Goal: Task Accomplishment & Management: Use online tool/utility

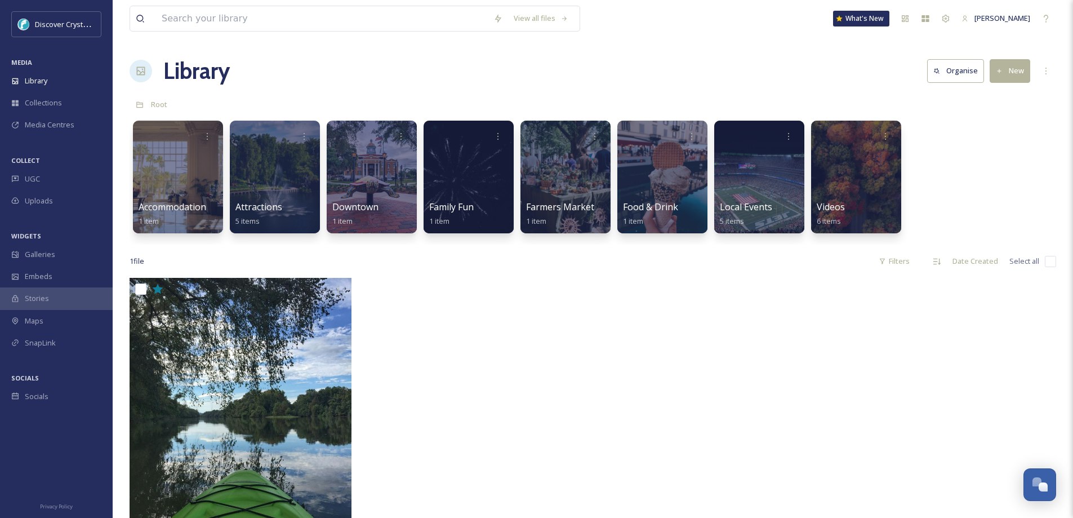
click at [69, 344] on div "SnapLink" at bounding box center [56, 343] width 113 height 22
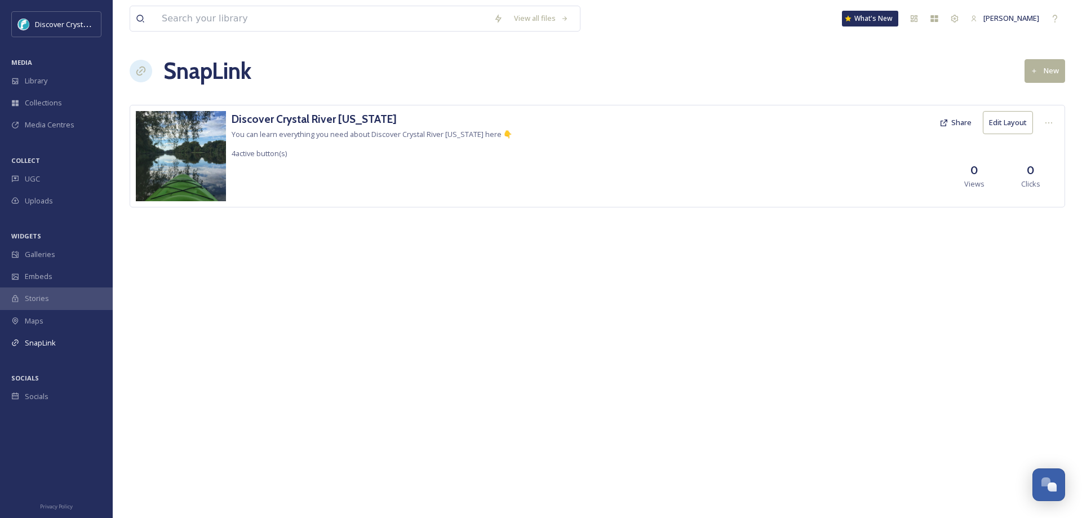
click at [42, 194] on div "Uploads" at bounding box center [56, 201] width 113 height 22
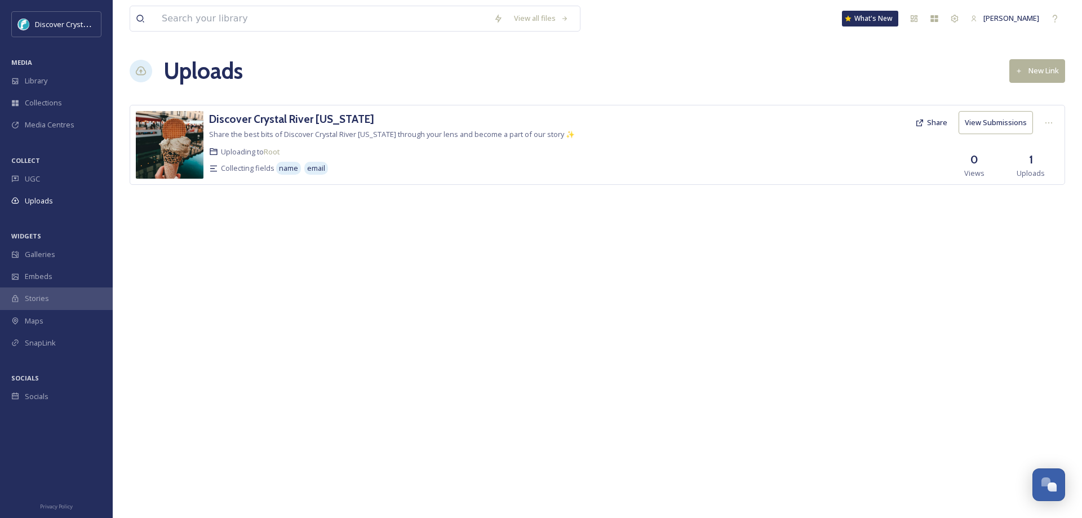
click at [984, 126] on button "View Submissions" at bounding box center [995, 122] width 74 height 23
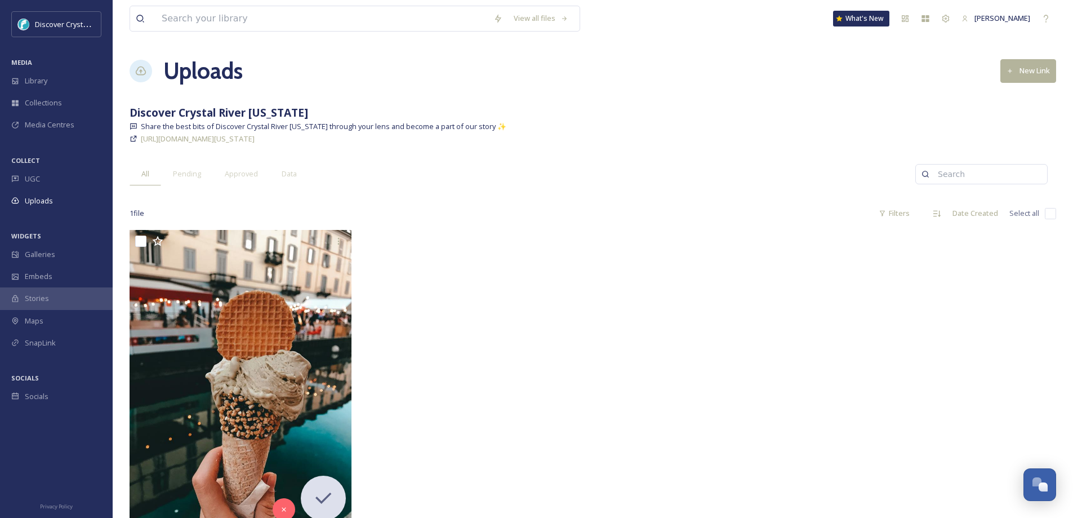
click at [1028, 66] on button "New Link" at bounding box center [1029, 70] width 56 height 23
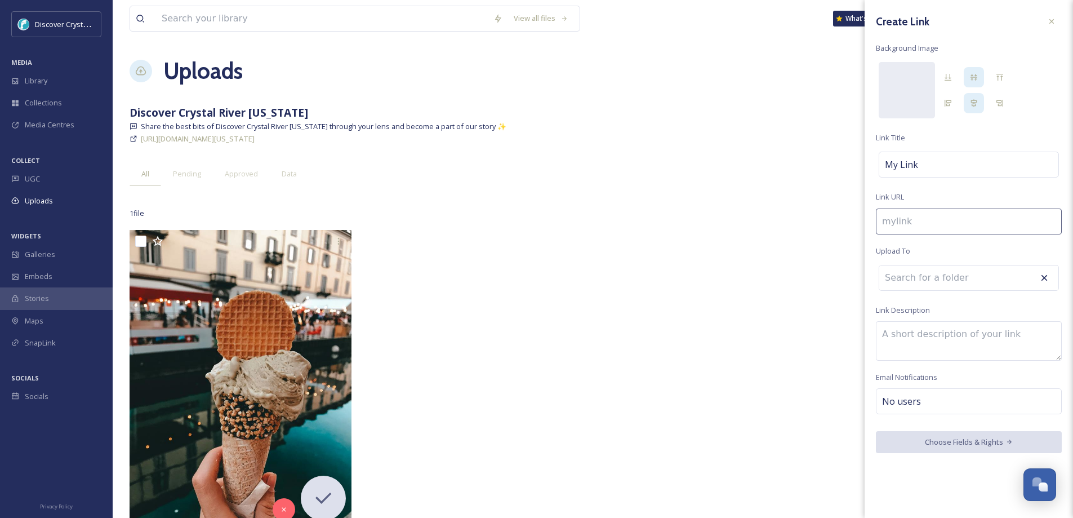
click at [929, 158] on div "My Link" at bounding box center [969, 165] width 180 height 26
type input "e"
type input "E"
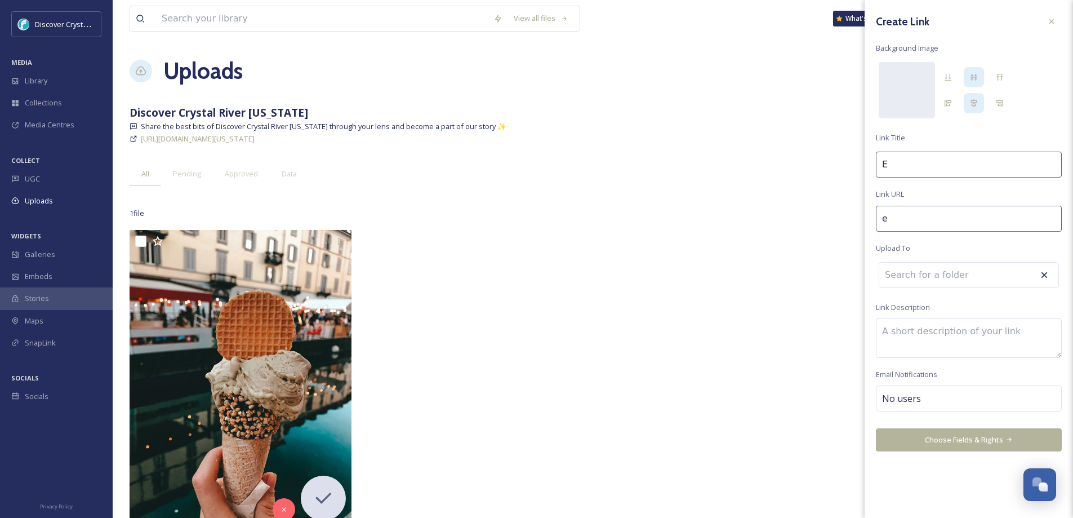
type input "es"
type input "ES"
type input "esh"
type input "ESH"
type input "eshs"
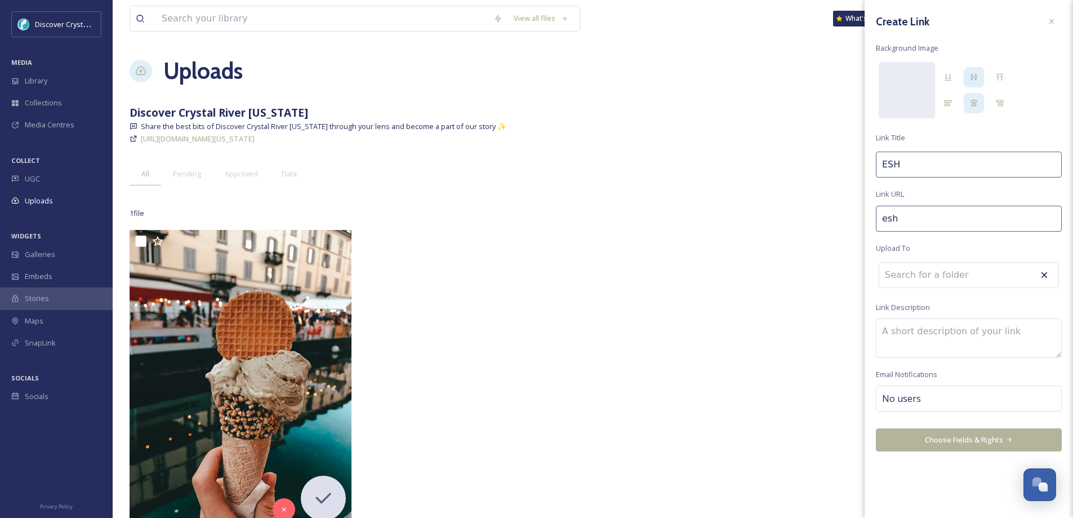
type input "ESHS"
type input "eshsw"
type input "ESHSW"
type input "eshsws"
type input "ESHSWS"
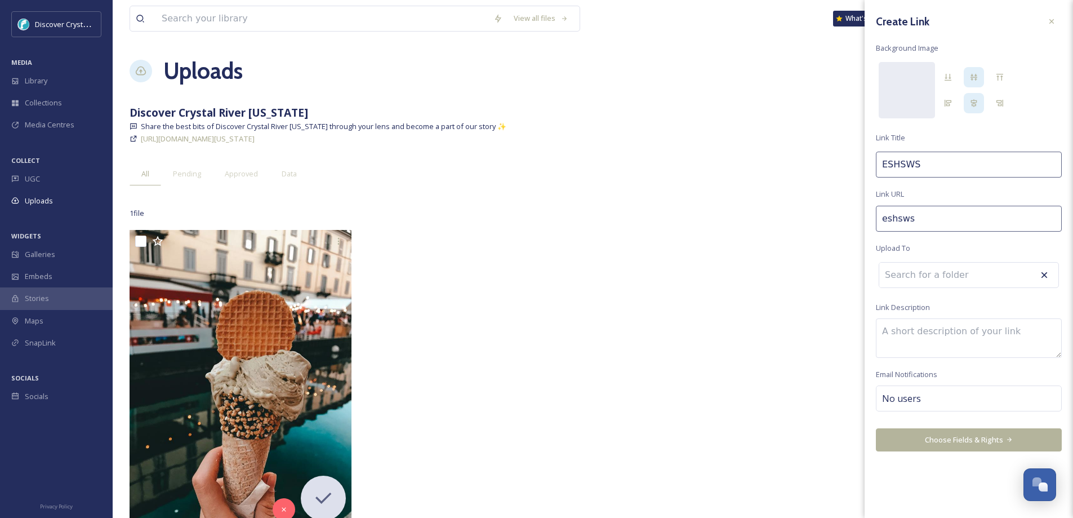
type input "eshswsp"
type input "ESHSWSP"
click at [1043, 275] on icon at bounding box center [1044, 274] width 11 height 11
click at [975, 275] on input at bounding box center [941, 277] width 124 height 25
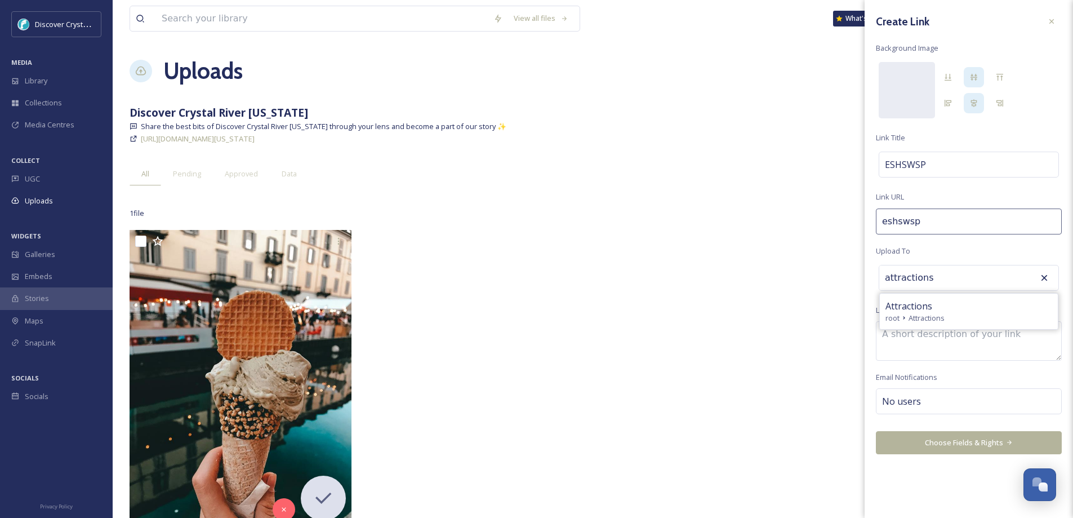
click at [900, 300] on span "Attractions" at bounding box center [909, 306] width 47 height 14
type input "Attractions"
click at [954, 333] on textarea at bounding box center [969, 340] width 186 height 39
type textarea "c"
type textarea "assets from [PERSON_NAME]"
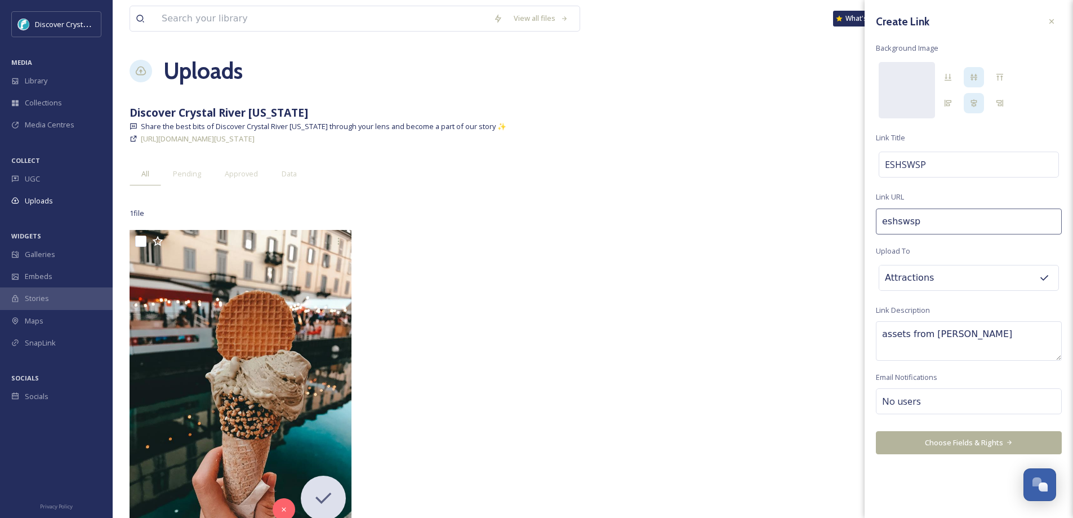
click at [932, 392] on div "No users" at bounding box center [969, 401] width 186 height 26
click at [926, 399] on input at bounding box center [938, 401] width 113 height 14
type input "terr"
click at [914, 425] on span "[PERSON_NAME]" at bounding box center [911, 428] width 56 height 11
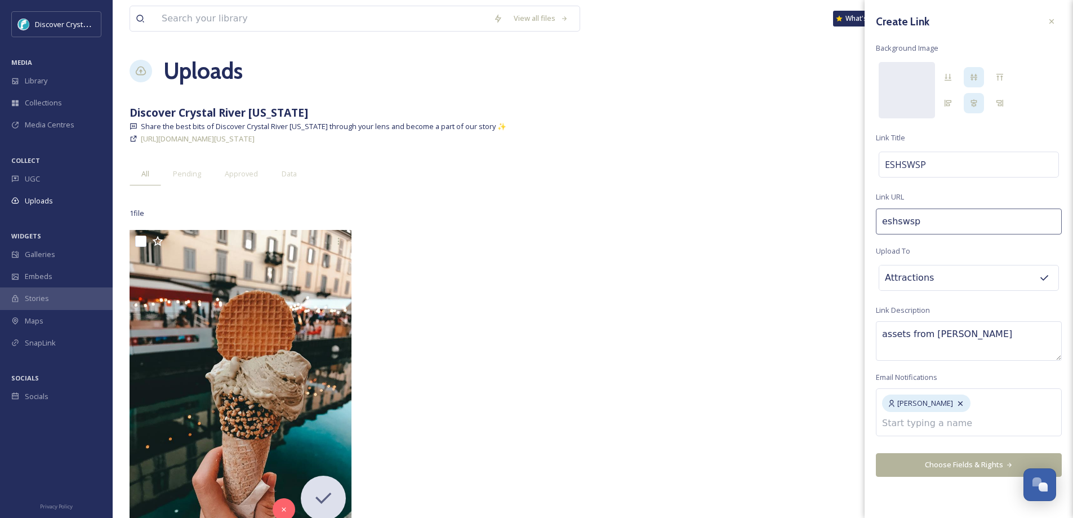
click at [971, 464] on div "Create Link Background Image [PERSON_NAME] ESHSWSP Link URL eshswsp Upload To A…" at bounding box center [969, 259] width 208 height 518
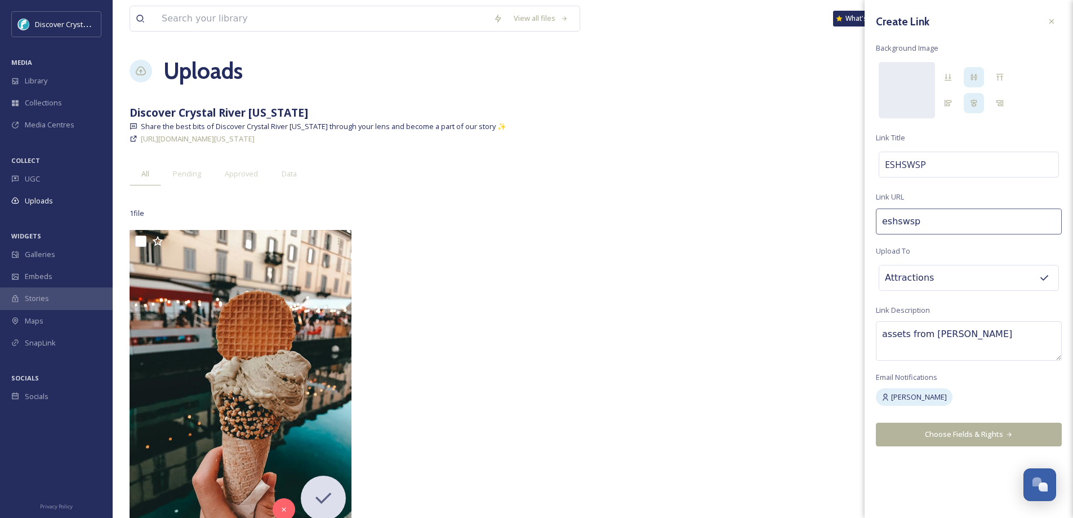
click at [967, 431] on button "Choose Fields & Rights" at bounding box center [969, 434] width 186 height 23
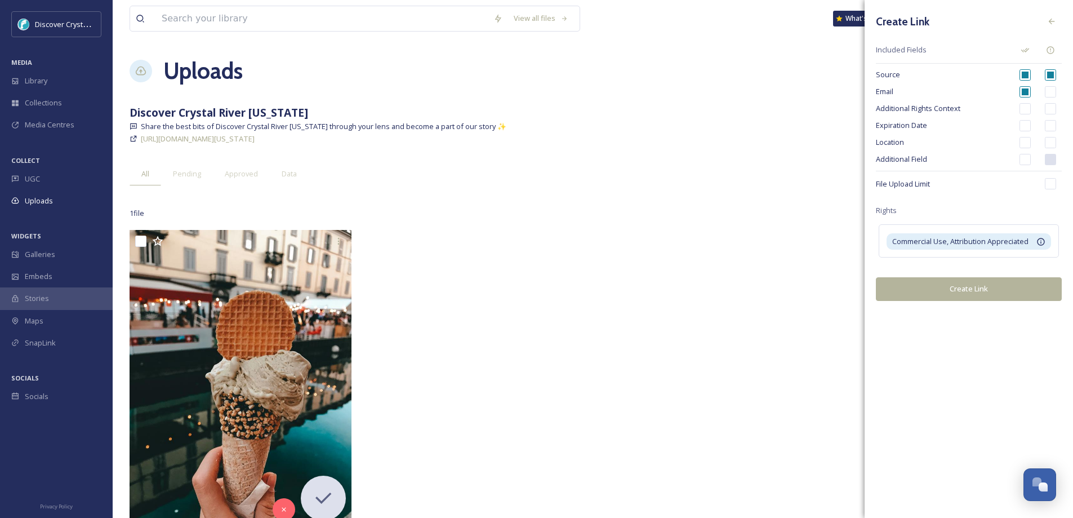
click at [1024, 105] on input "checkbox" at bounding box center [1025, 108] width 11 height 11
checkbox input "true"
click at [984, 285] on button "Create Link" at bounding box center [969, 288] width 186 height 23
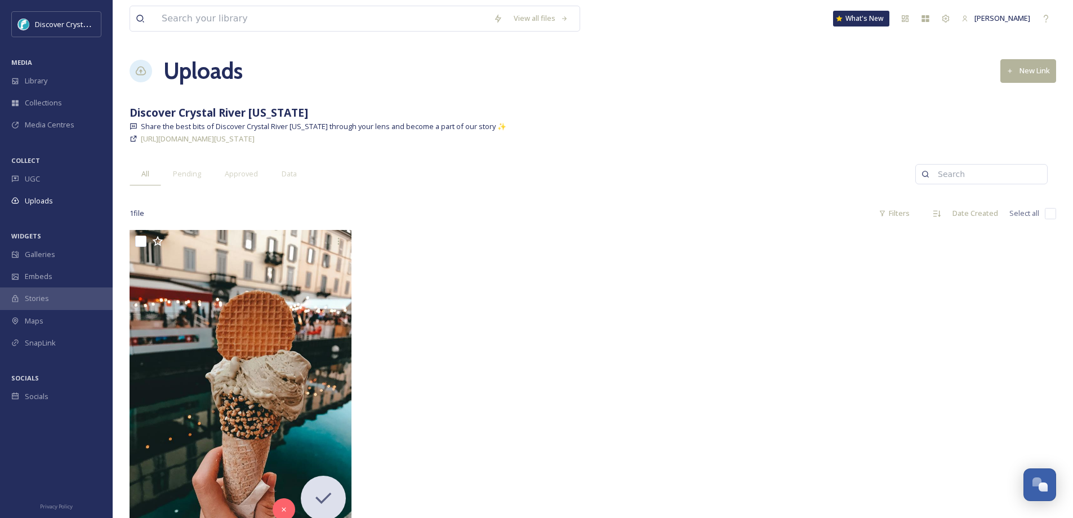
click at [255, 139] on span "[URL][DOMAIN_NAME][US_STATE]" at bounding box center [198, 139] width 114 height 10
drag, startPoint x: 327, startPoint y: 136, endPoint x: 678, endPoint y: 185, distance: 354.3
click at [678, 185] on div "All Pending Approved Data" at bounding box center [523, 173] width 786 height 23
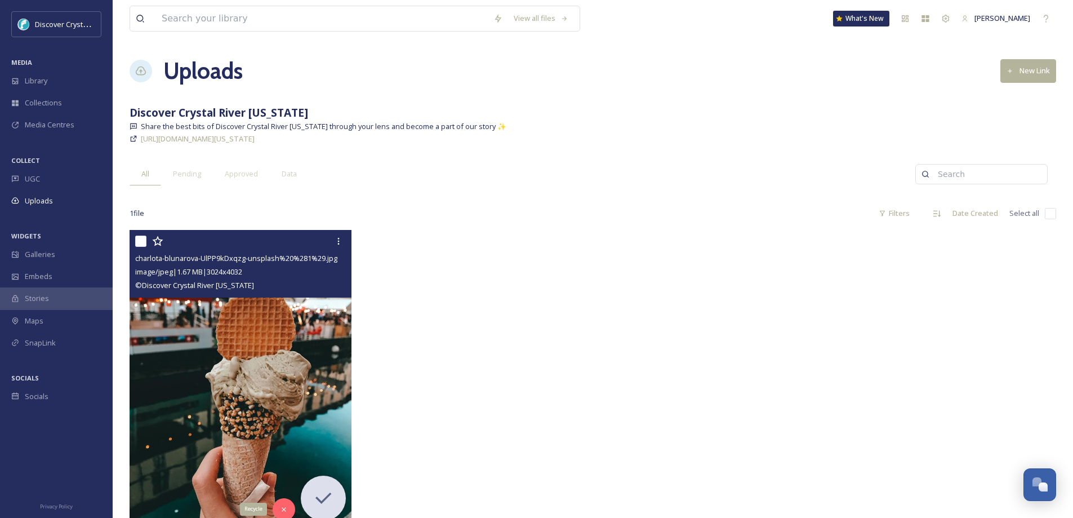
click at [286, 500] on div "Recycle" at bounding box center [284, 509] width 23 height 23
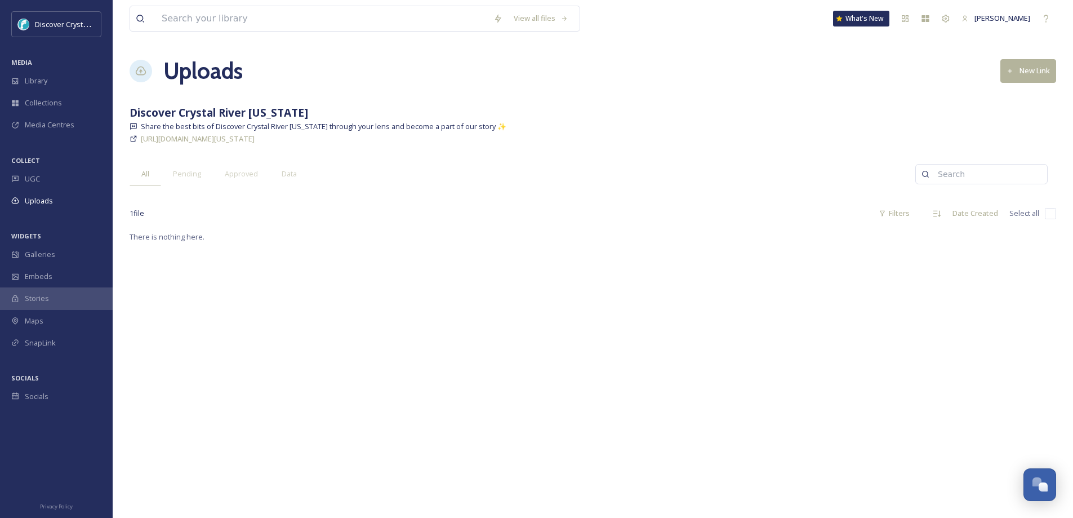
click at [32, 251] on span "Galleries" at bounding box center [40, 254] width 30 height 11
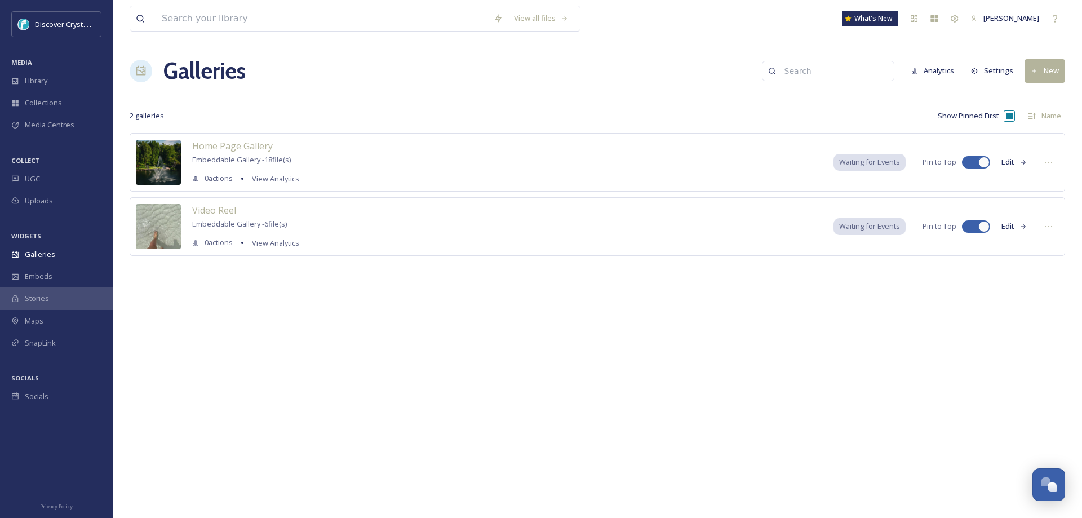
click at [42, 177] on div "UGC" at bounding box center [56, 179] width 113 height 22
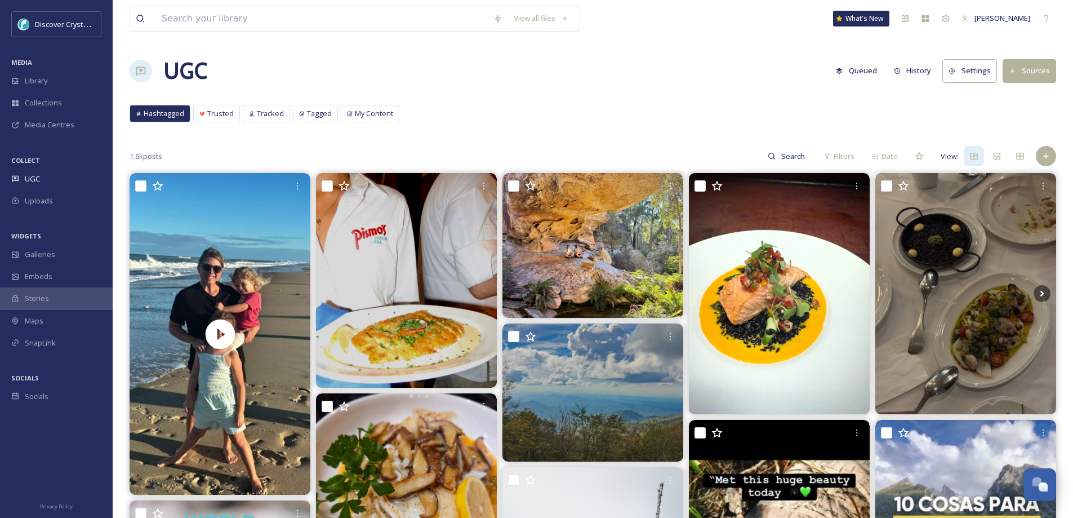
click at [379, 113] on span "My Content" at bounding box center [374, 113] width 38 height 11
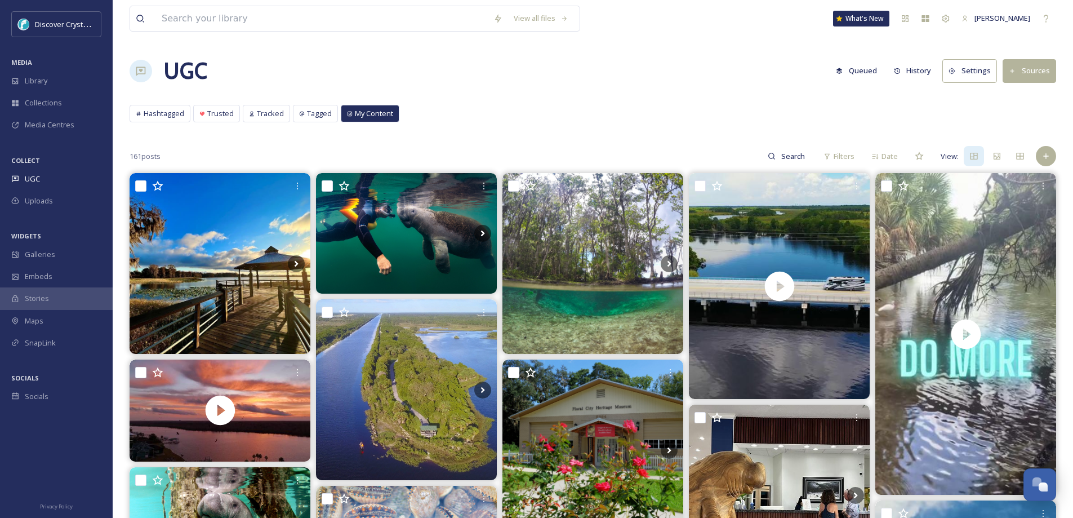
click at [315, 110] on span "Tagged" at bounding box center [319, 113] width 25 height 11
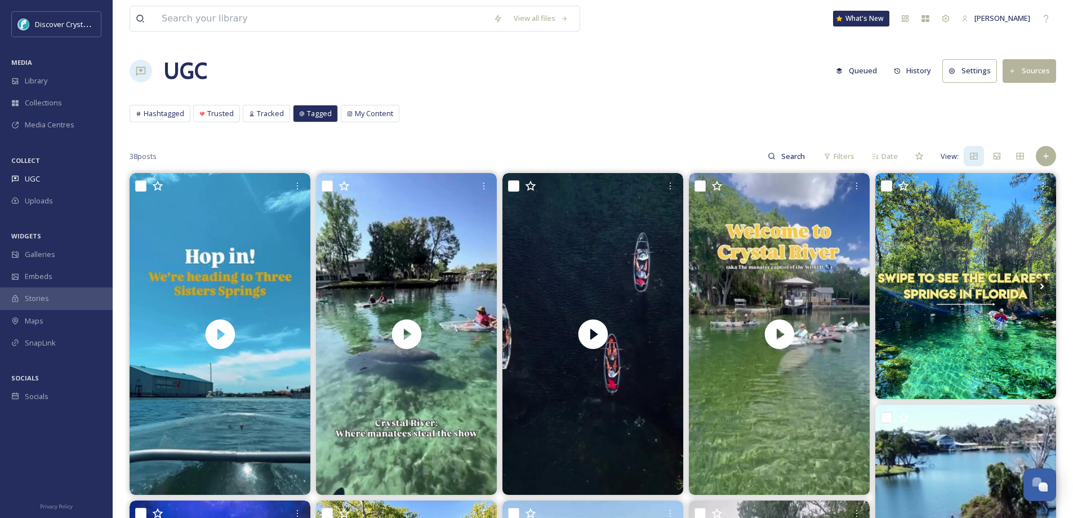
click at [275, 110] on span "Tracked" at bounding box center [270, 113] width 27 height 11
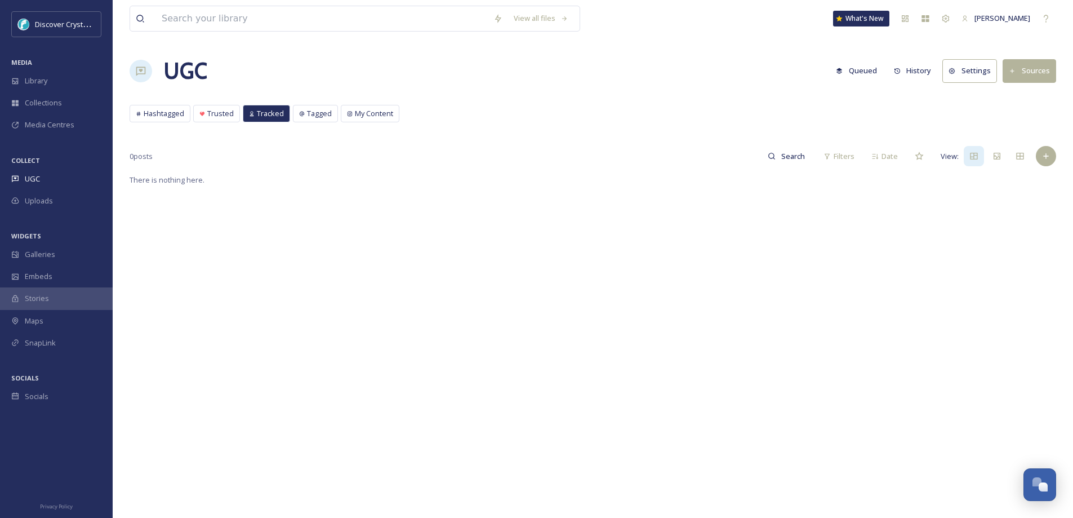
click at [214, 116] on span "Trusted" at bounding box center [220, 113] width 26 height 11
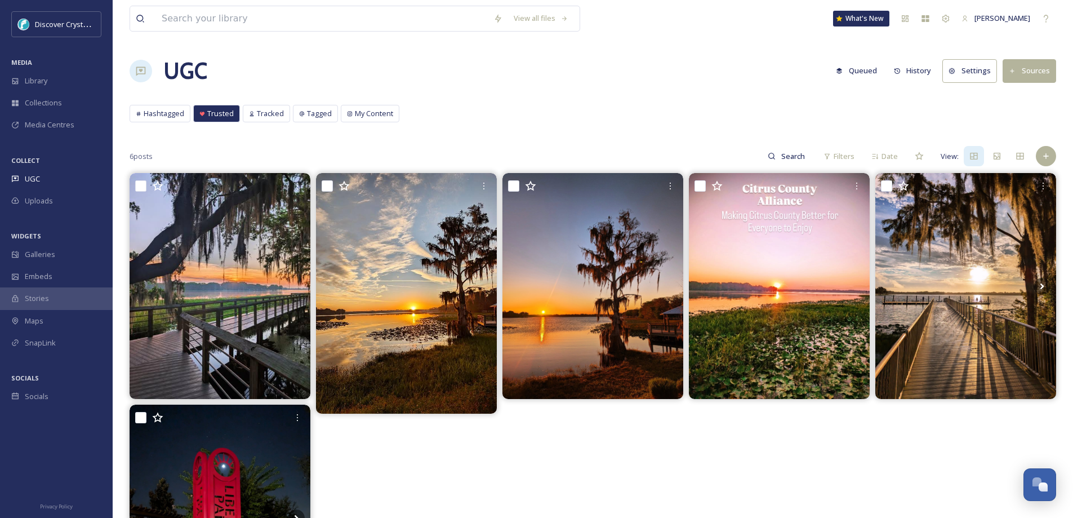
click at [157, 112] on span "Hashtagged" at bounding box center [164, 113] width 41 height 11
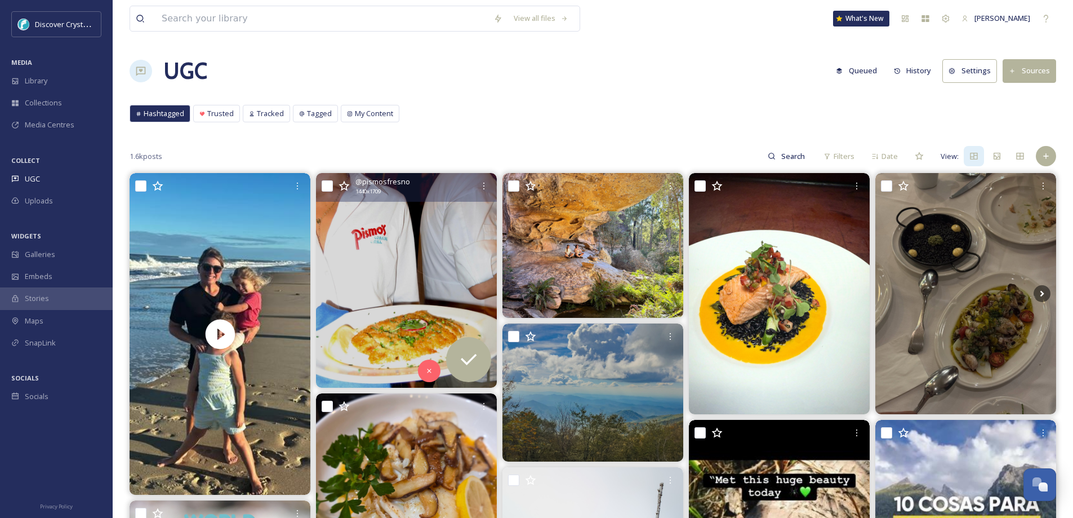
click at [327, 181] on input "checkbox" at bounding box center [327, 185] width 11 height 11
checkbox input "true"
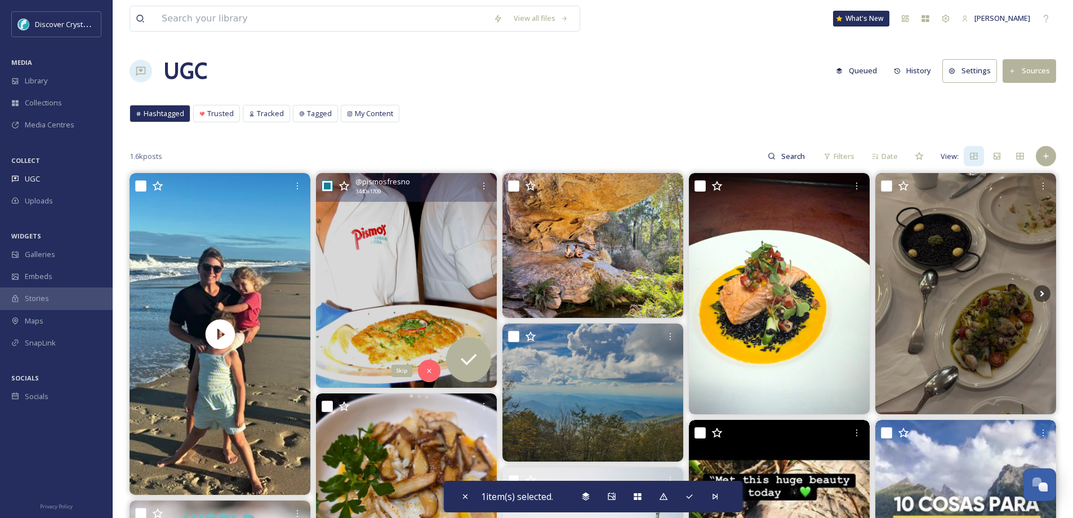
click at [428, 365] on div "Skip" at bounding box center [429, 370] width 23 height 23
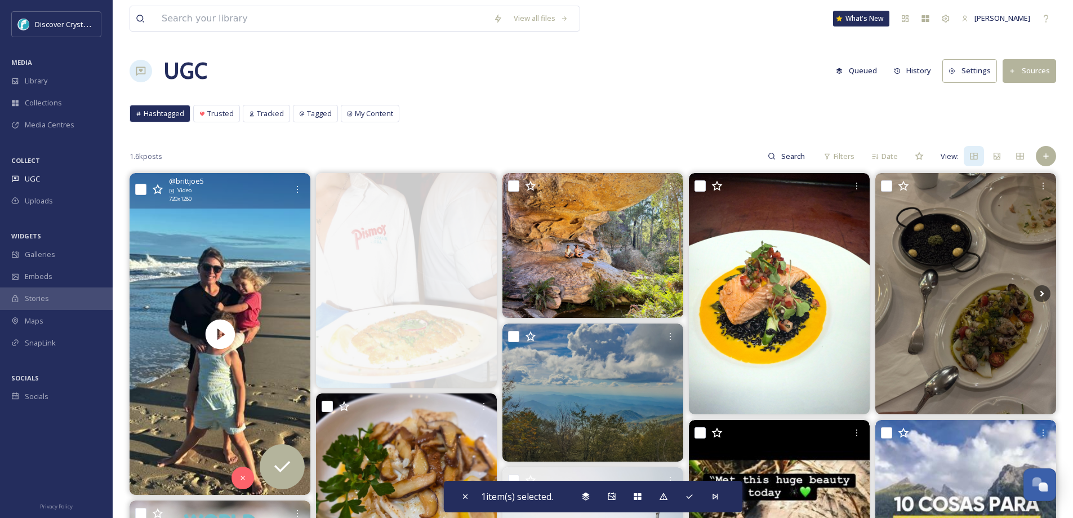
click at [138, 184] on input "checkbox" at bounding box center [140, 189] width 11 height 11
checkbox input "true"
click at [241, 472] on div "Skip" at bounding box center [243, 477] width 23 height 23
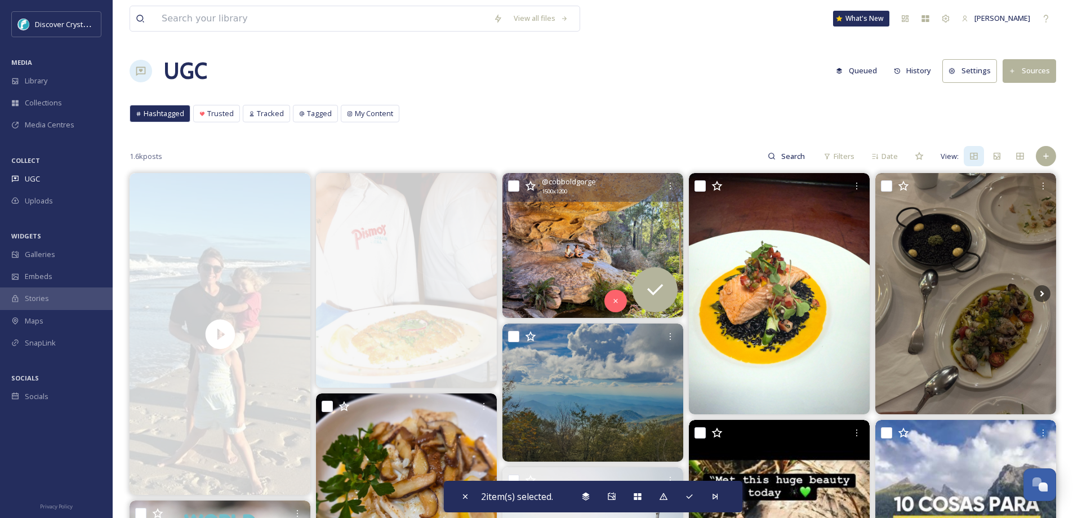
click at [515, 185] on input "checkbox" at bounding box center [513, 185] width 11 height 11
checkbox input "true"
click at [617, 304] on icon at bounding box center [616, 301] width 8 height 8
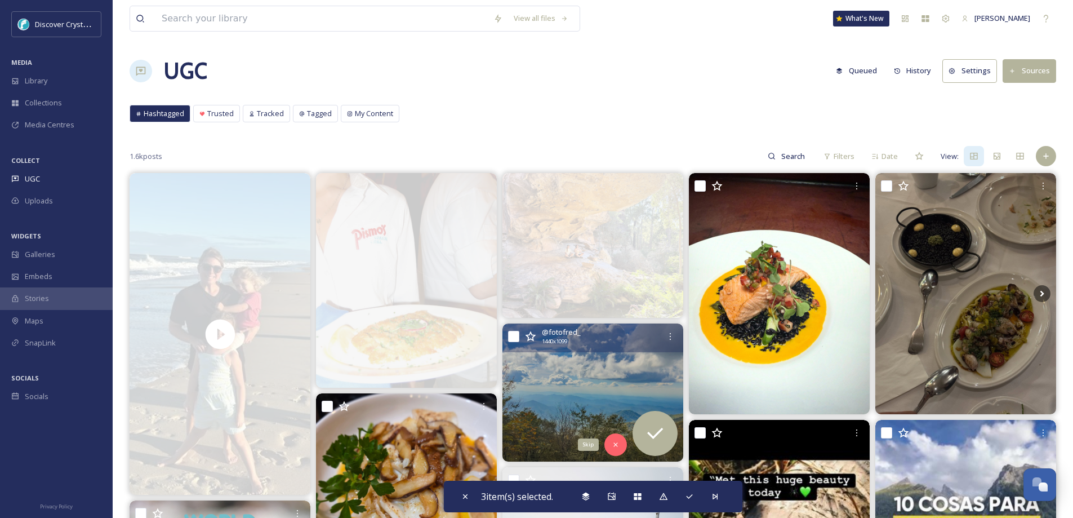
click at [616, 446] on icon at bounding box center [616, 445] width 8 height 8
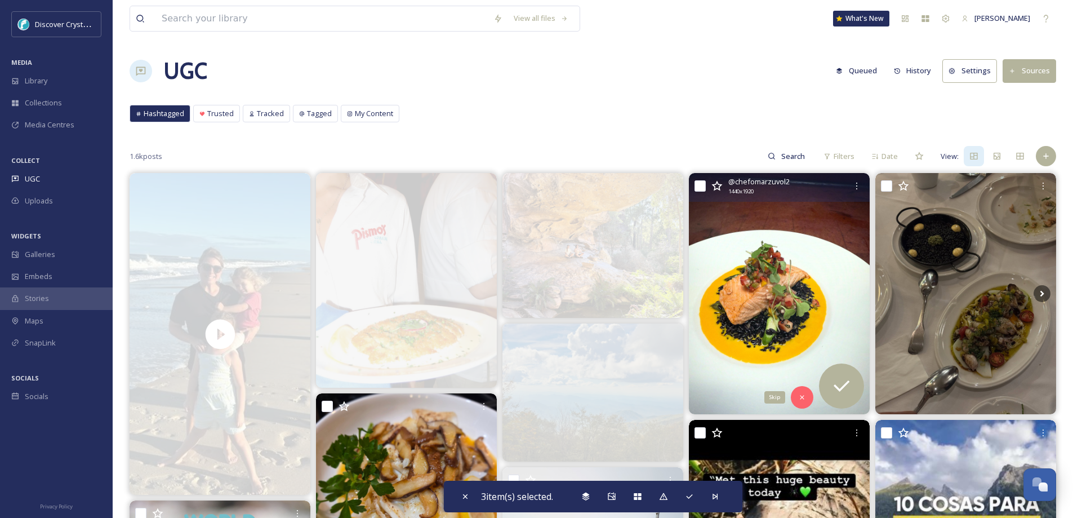
click at [805, 396] on icon at bounding box center [802, 397] width 8 height 8
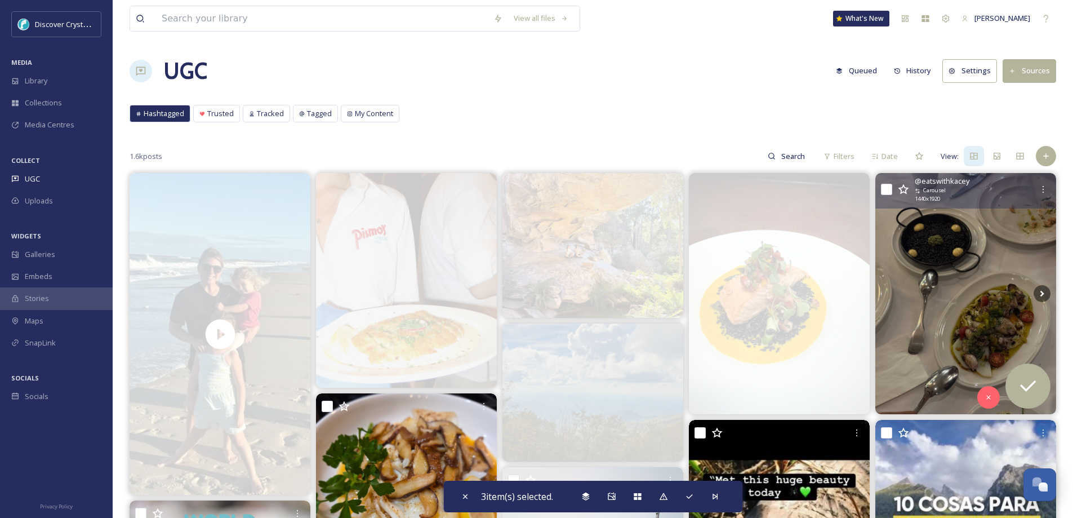
click at [963, 304] on img at bounding box center [966, 293] width 181 height 241
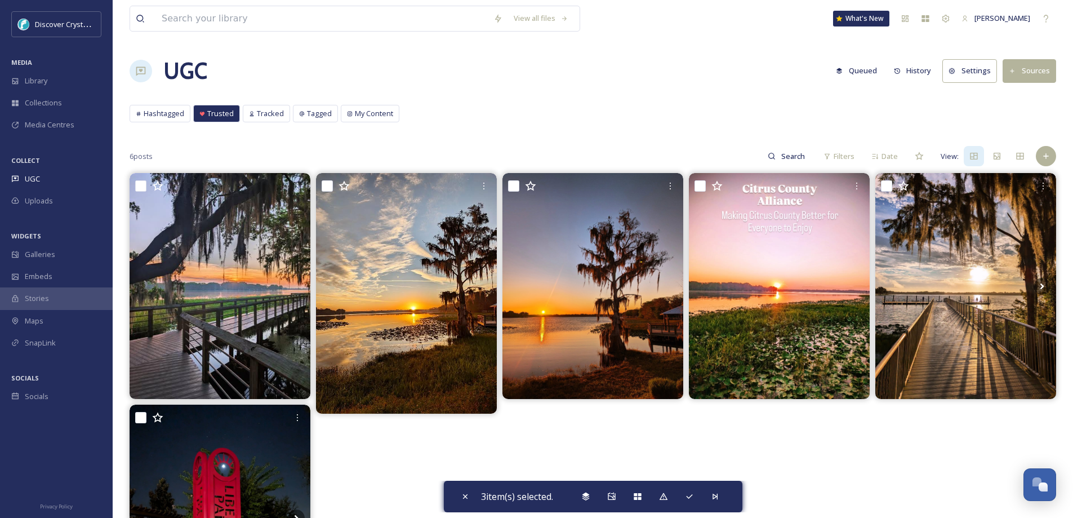
click at [168, 112] on span "Hashtagged" at bounding box center [164, 113] width 41 height 11
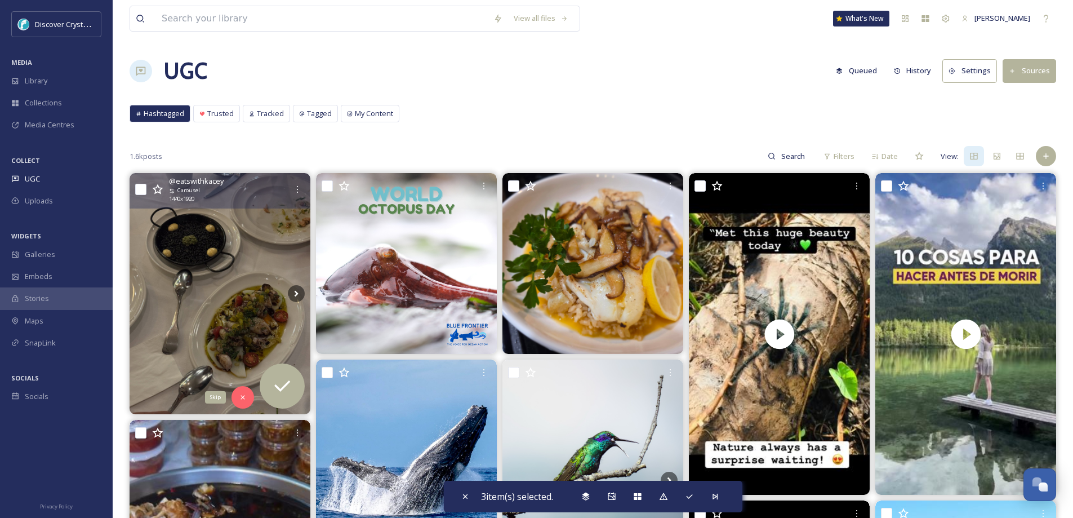
click at [243, 394] on icon at bounding box center [243, 397] width 8 height 8
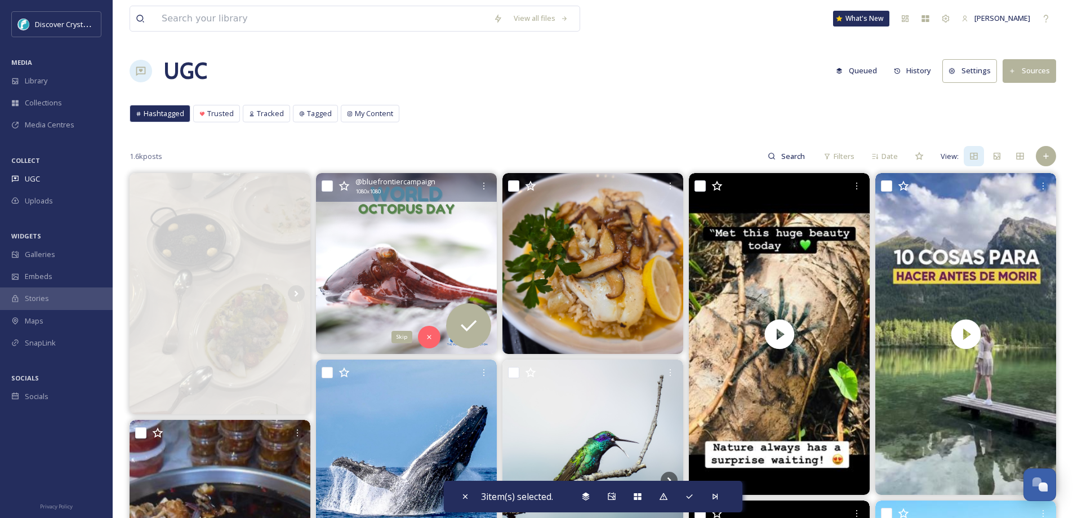
click at [426, 335] on icon at bounding box center [429, 337] width 8 height 8
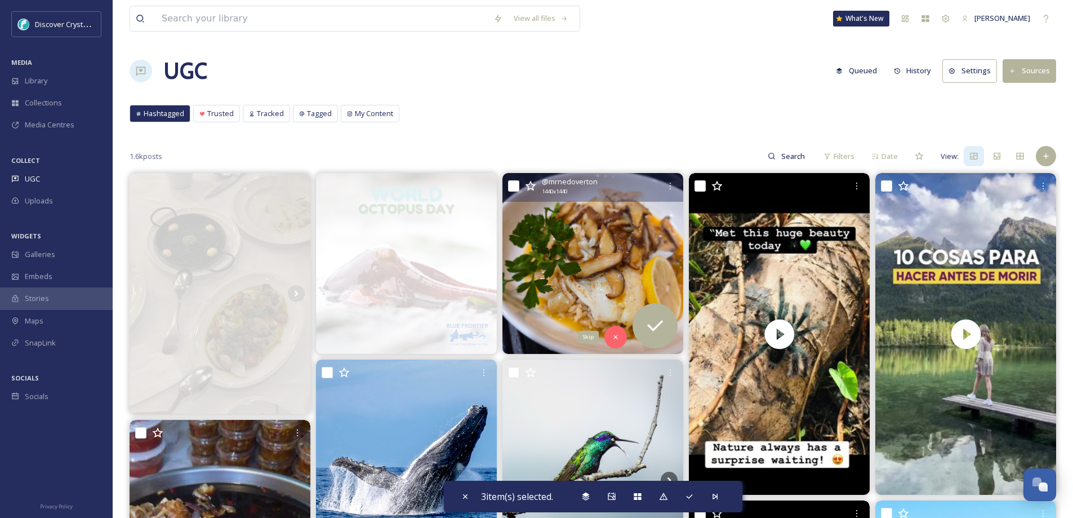
click at [614, 332] on div "Skip" at bounding box center [616, 337] width 23 height 23
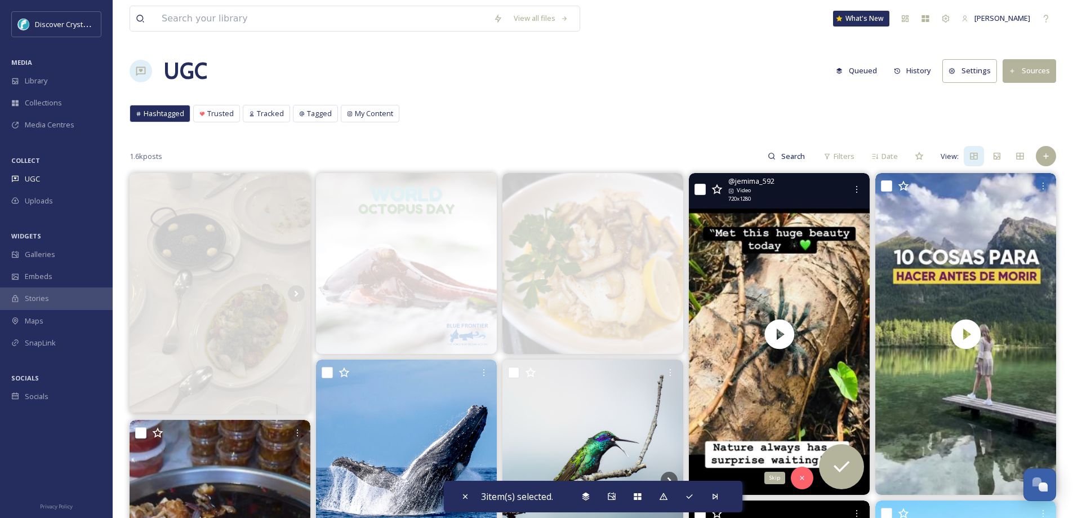
click at [801, 474] on icon at bounding box center [802, 478] width 8 height 8
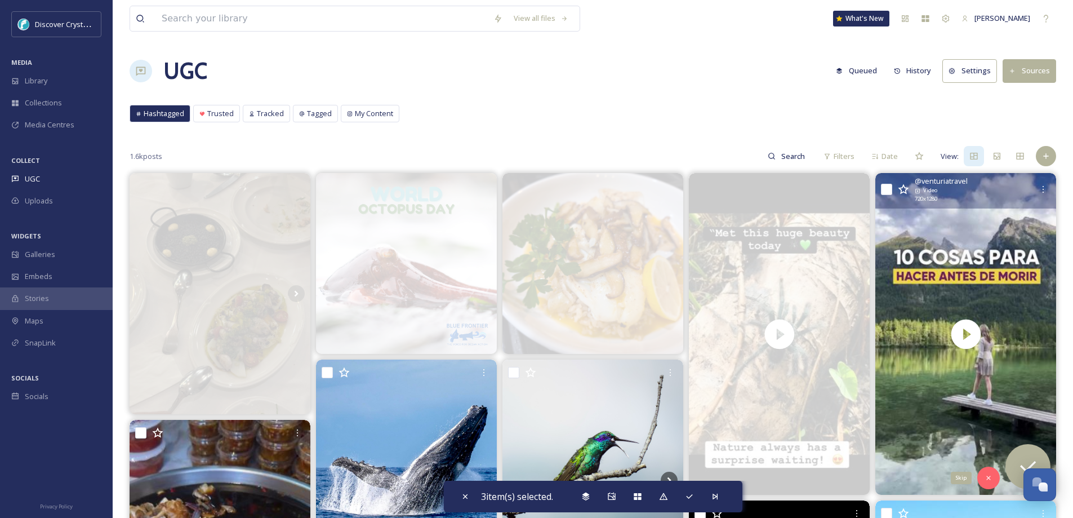
click at [992, 476] on icon at bounding box center [989, 478] width 8 height 8
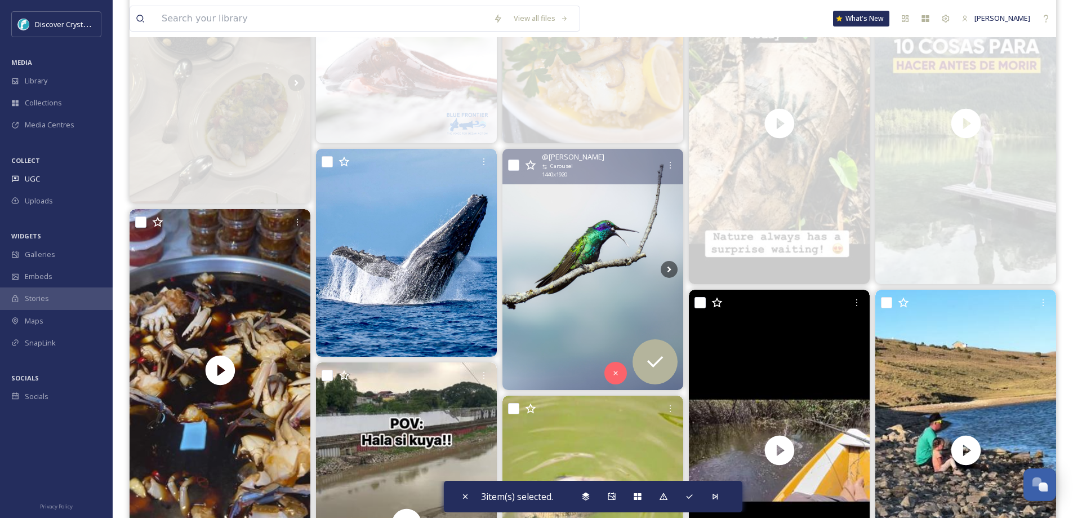
scroll to position [282, 0]
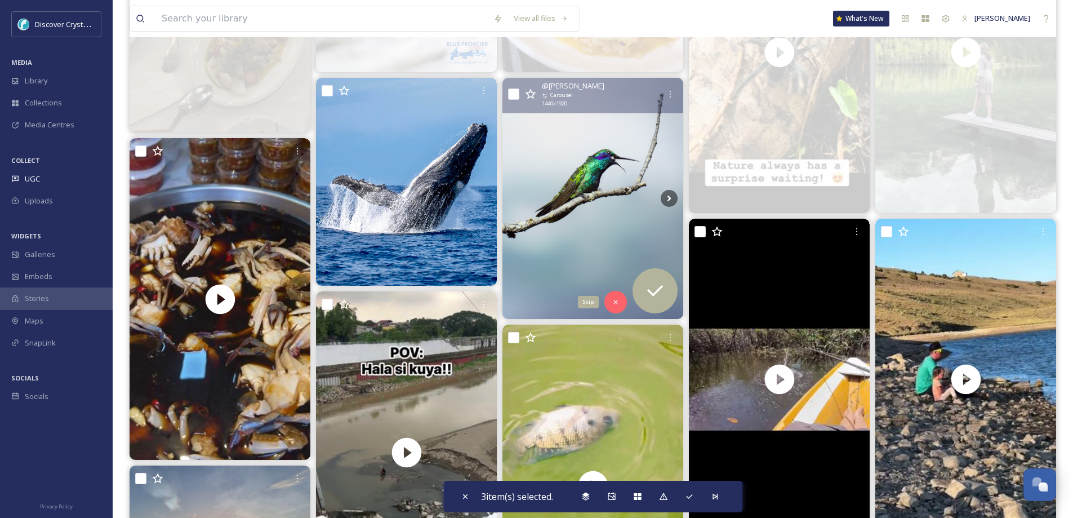
click at [616, 297] on div "Skip" at bounding box center [616, 302] width 23 height 23
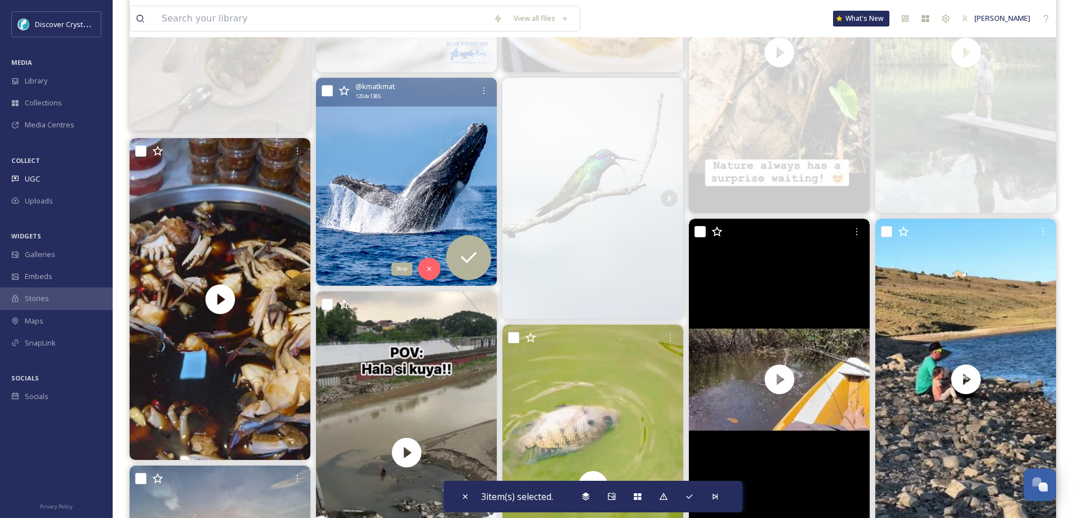
click at [429, 265] on icon at bounding box center [429, 269] width 8 height 8
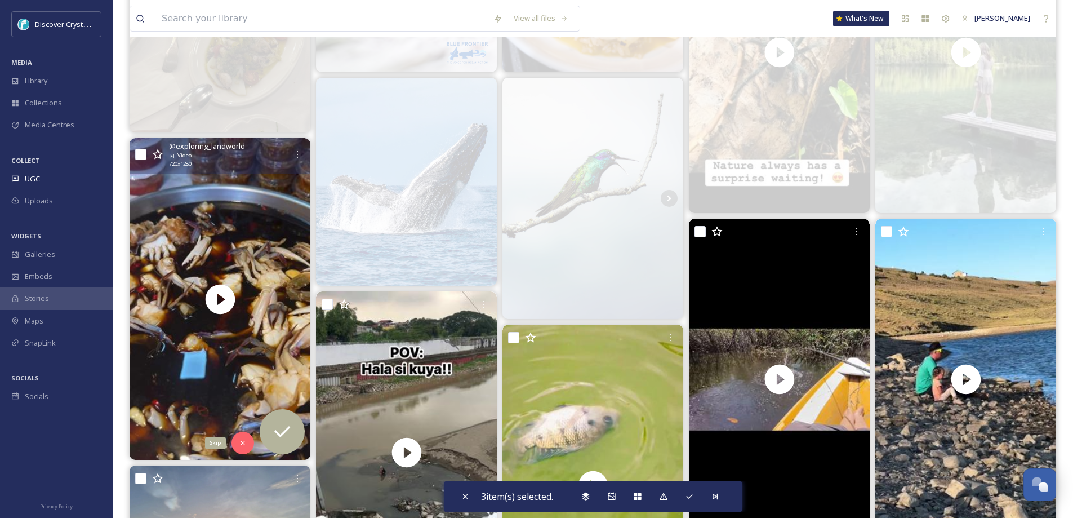
click at [241, 436] on div "Skip" at bounding box center [243, 443] width 23 height 23
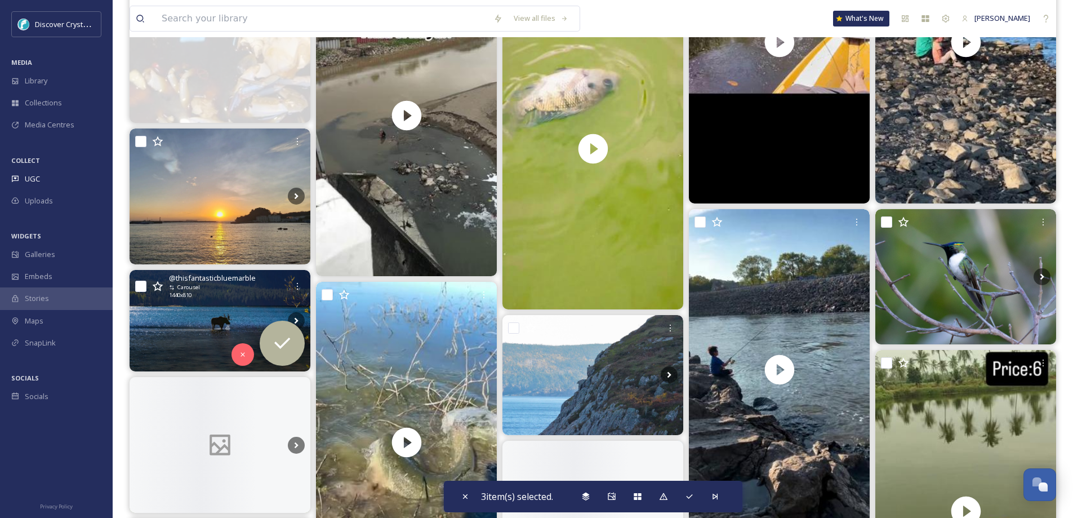
scroll to position [620, 0]
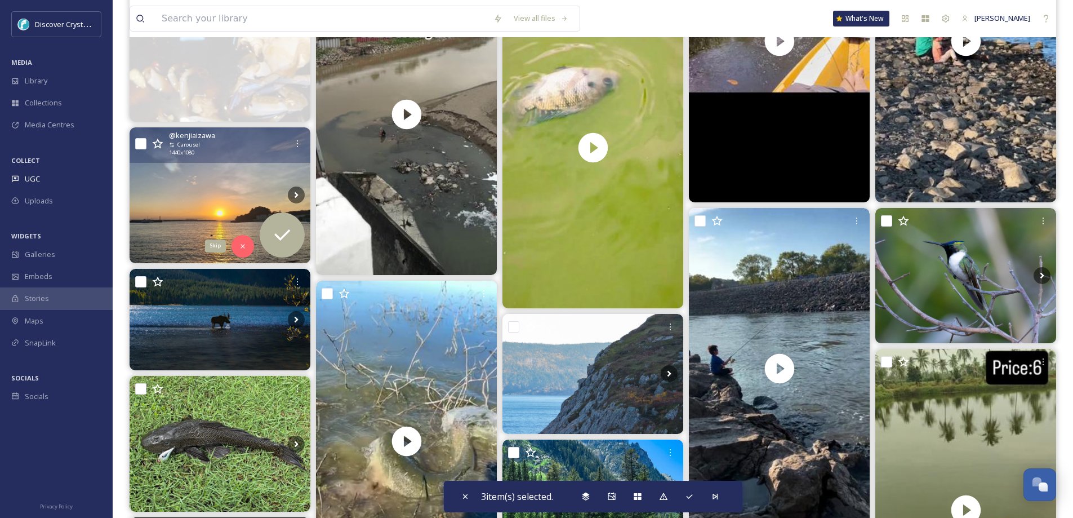
click at [245, 247] on icon at bounding box center [243, 246] width 4 height 4
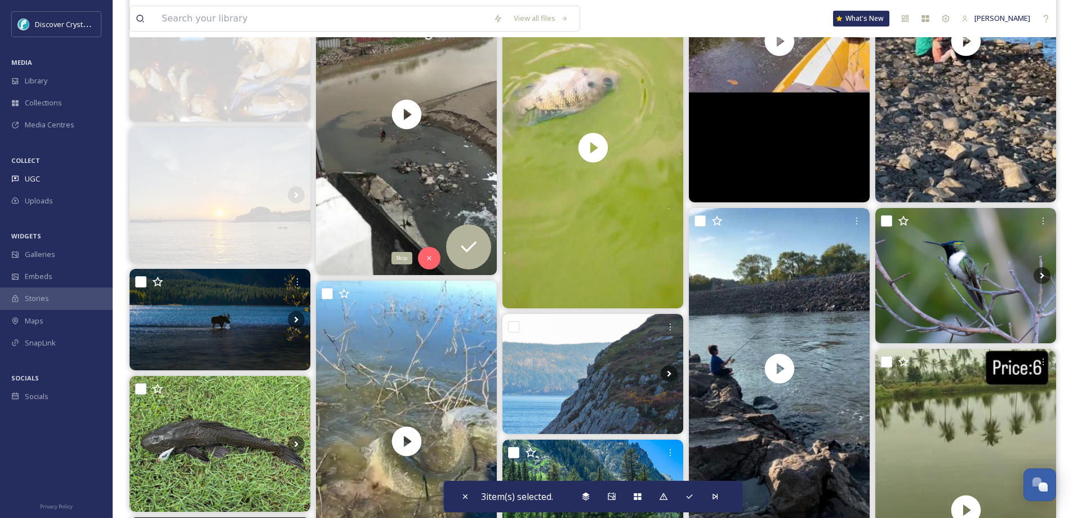
click at [429, 257] on icon at bounding box center [429, 258] width 8 height 8
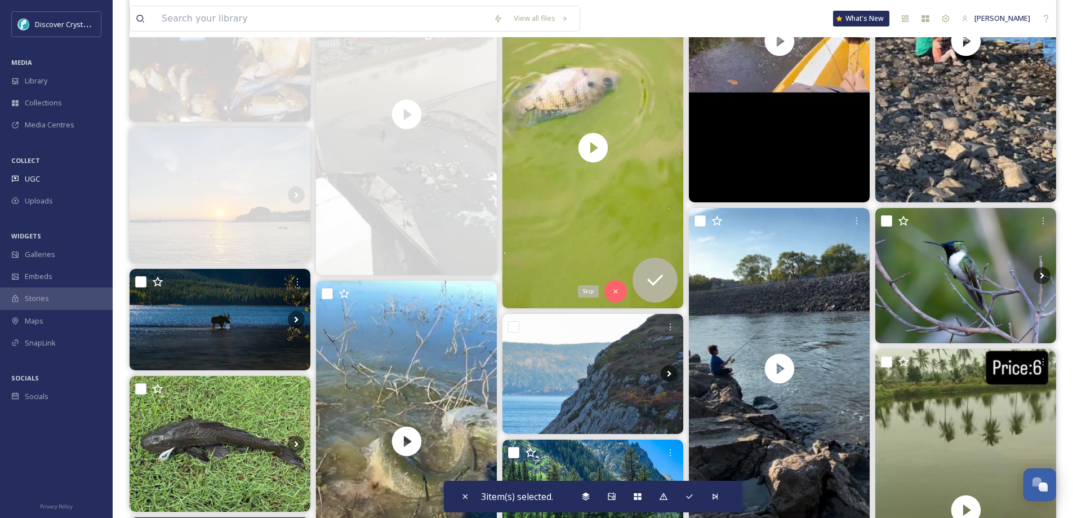
click at [608, 287] on div "Skip" at bounding box center [616, 291] width 23 height 23
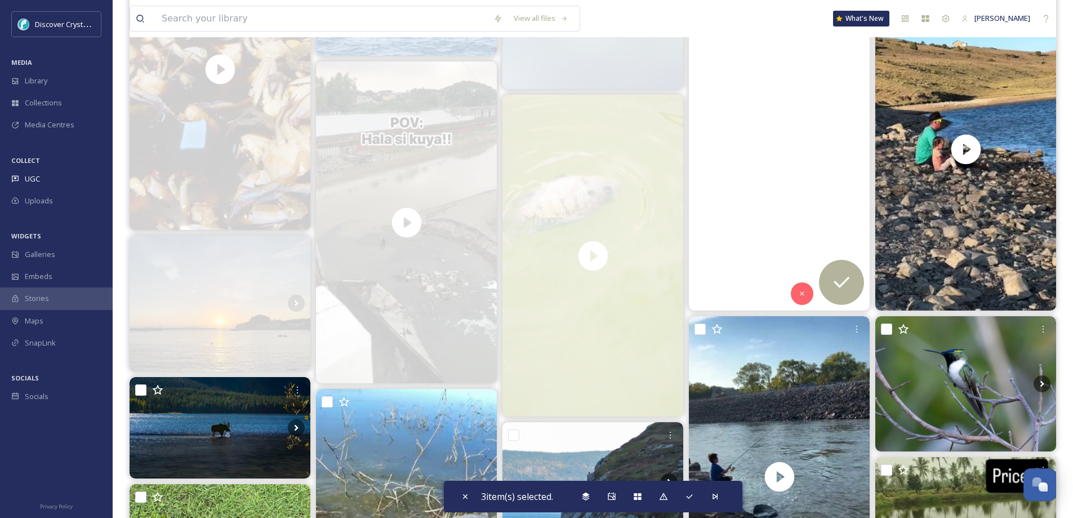
scroll to position [507, 0]
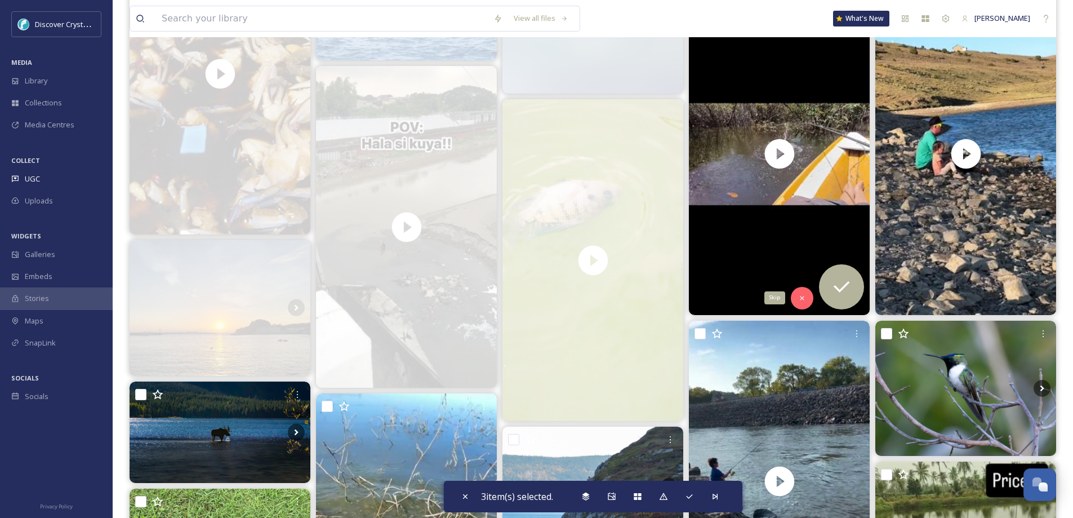
click at [803, 290] on div "Skip" at bounding box center [802, 298] width 23 height 23
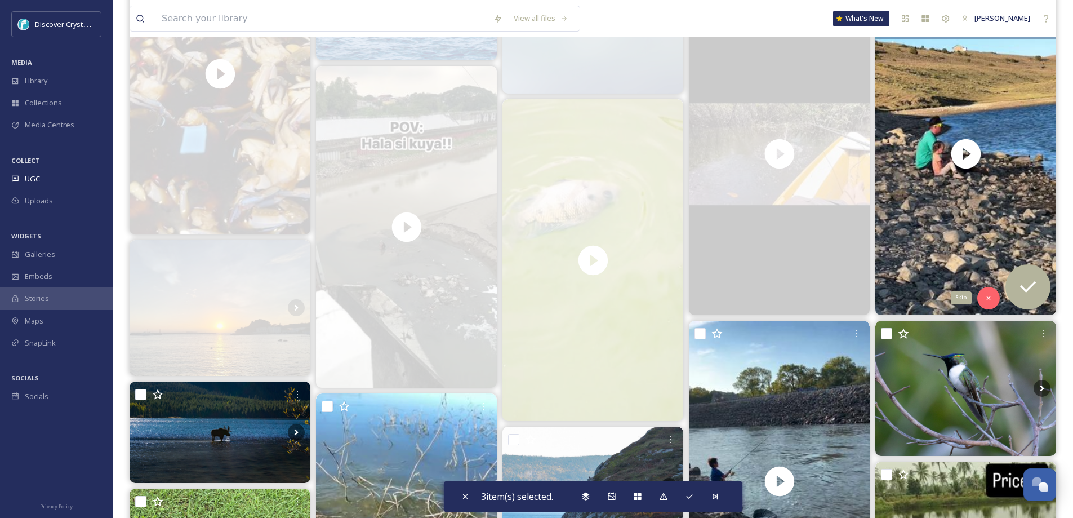
click at [986, 292] on div "Skip" at bounding box center [988, 298] width 23 height 23
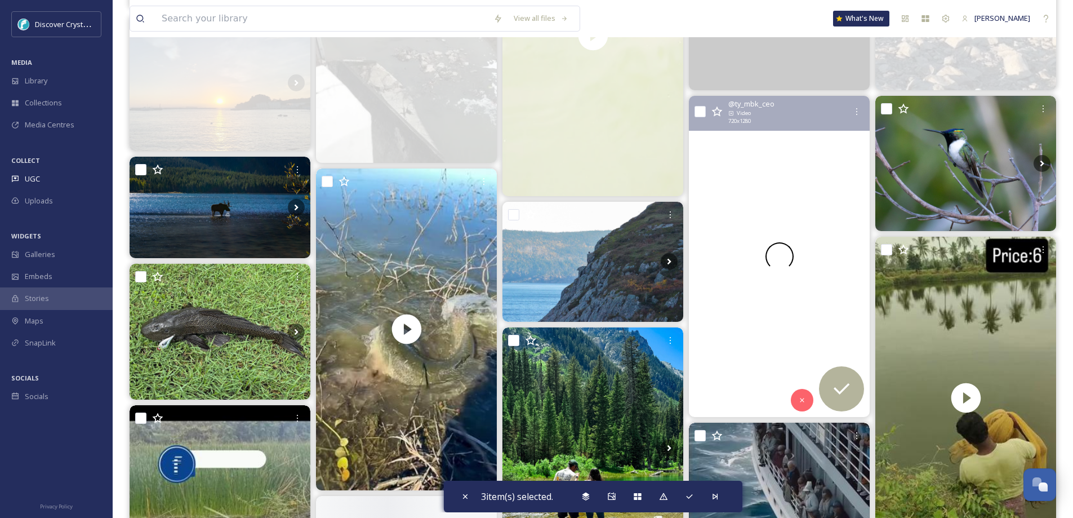
scroll to position [732, 0]
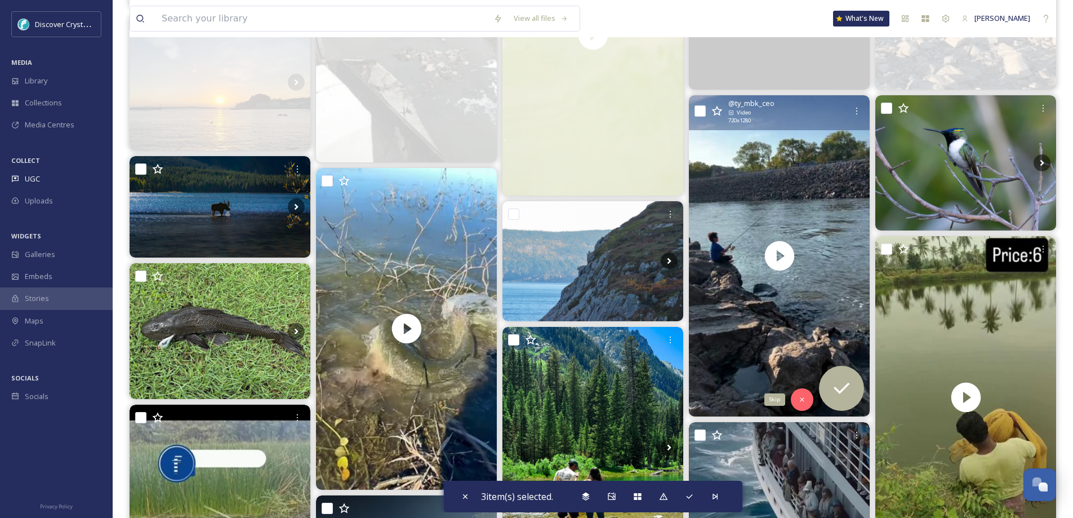
click at [803, 398] on icon at bounding box center [802, 400] width 8 height 8
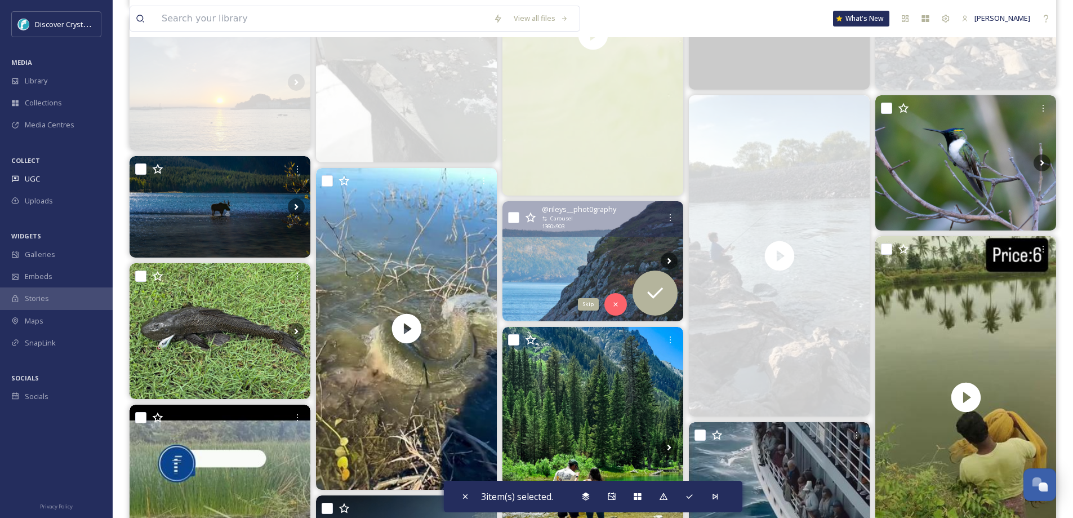
click at [611, 296] on div "Skip" at bounding box center [616, 304] width 23 height 23
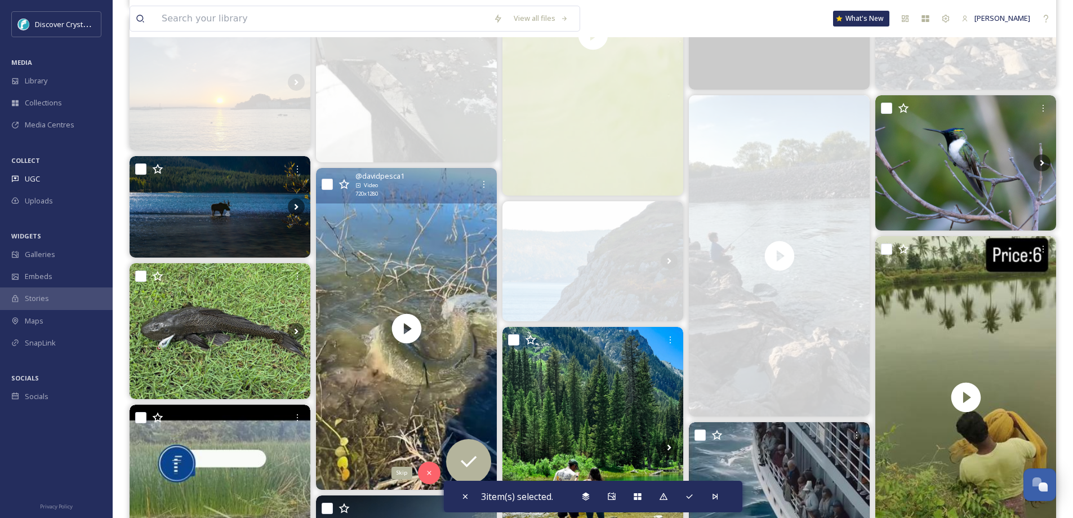
click at [428, 471] on icon at bounding box center [429, 472] width 4 height 4
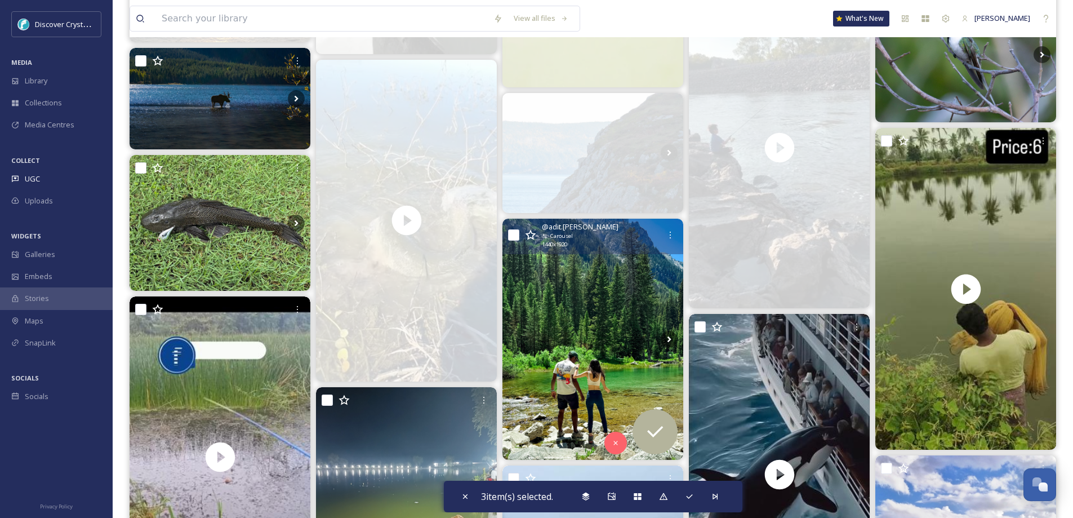
scroll to position [901, 0]
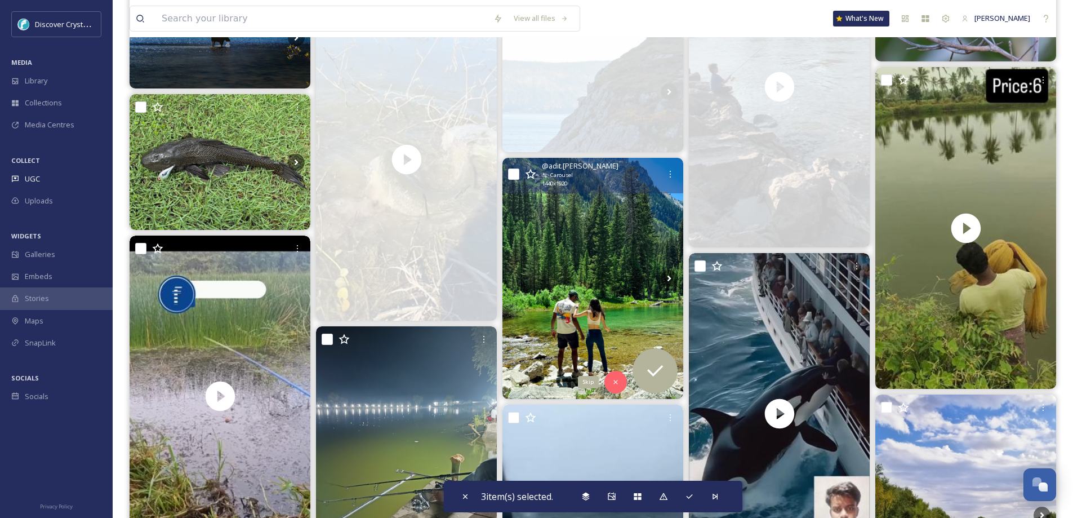
click at [621, 375] on div "Skip" at bounding box center [616, 382] width 23 height 23
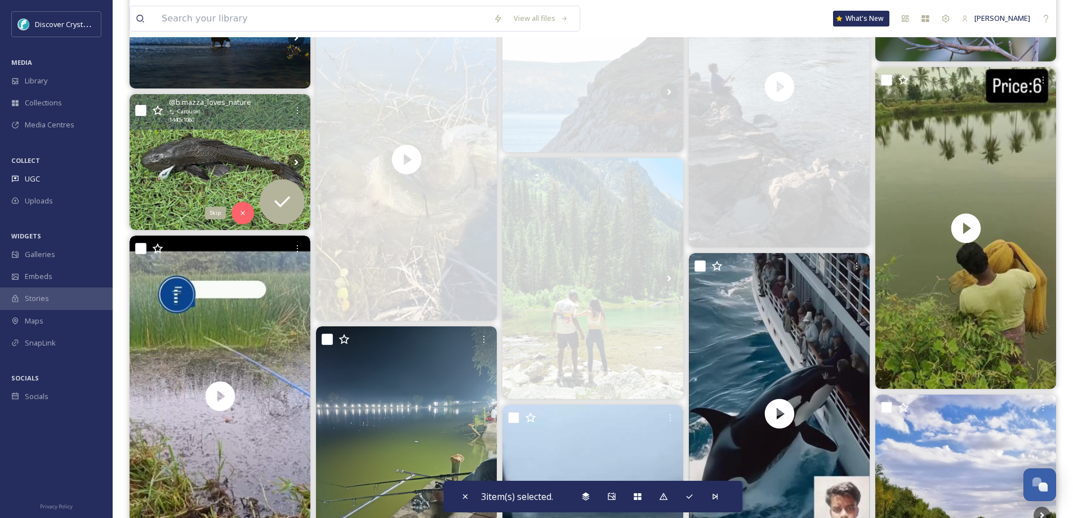
click at [246, 209] on icon at bounding box center [243, 213] width 8 height 8
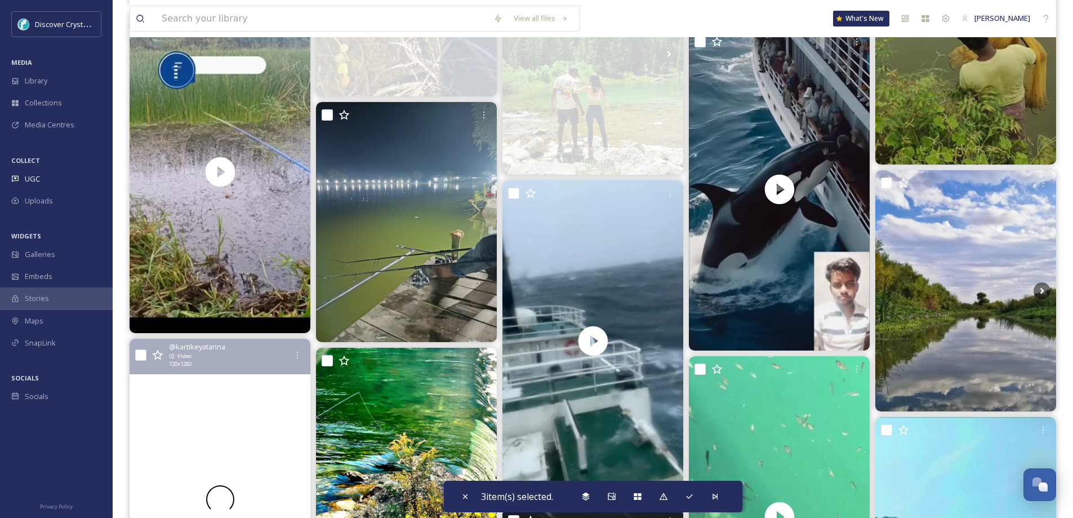
scroll to position [1127, 0]
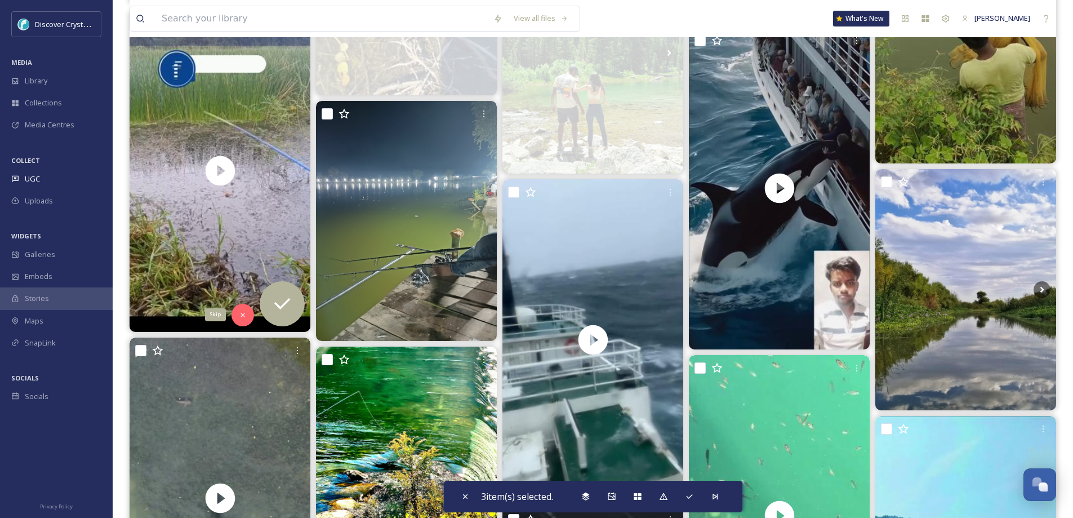
click at [243, 317] on icon at bounding box center [243, 315] width 8 height 8
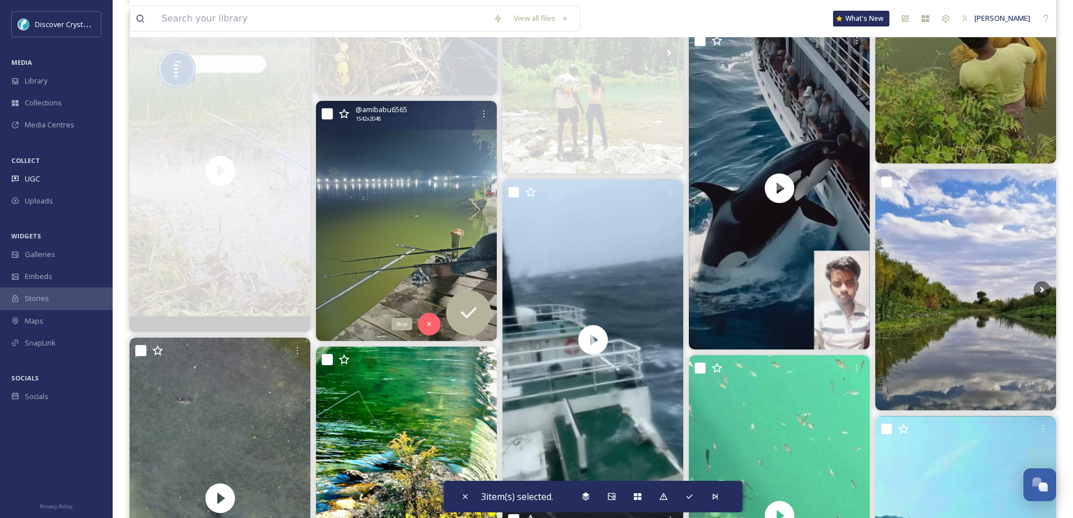
click at [428, 322] on icon at bounding box center [429, 324] width 8 height 8
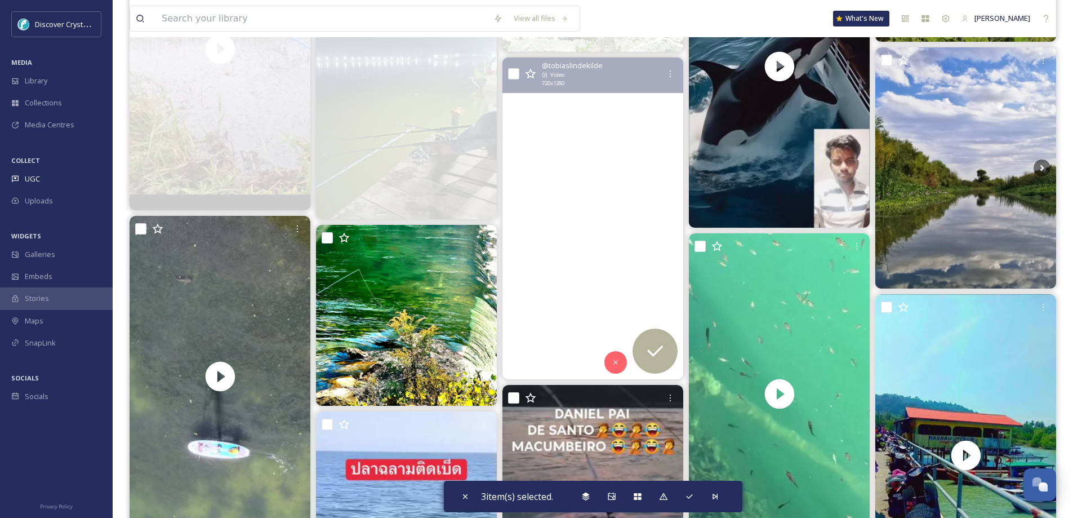
scroll to position [1296, 0]
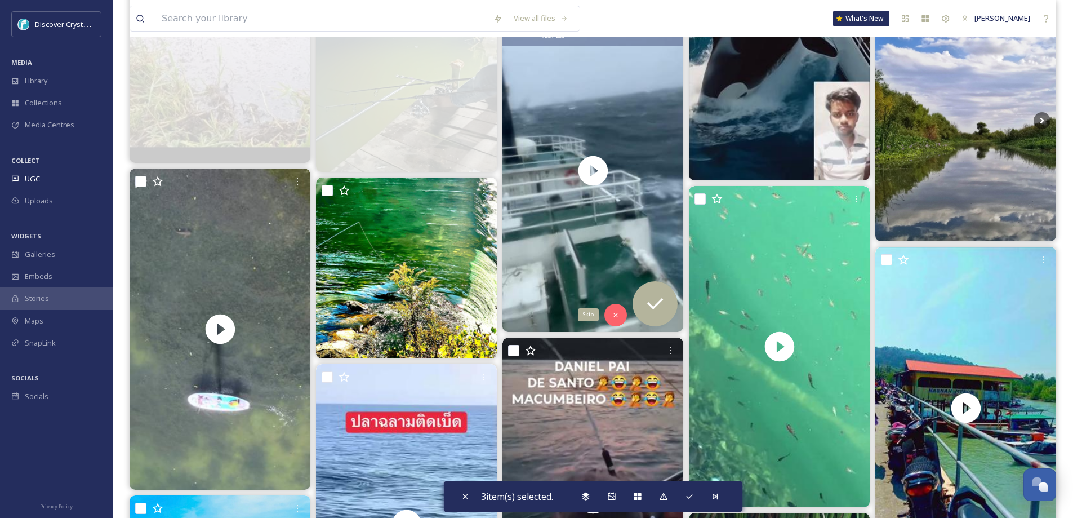
click at [611, 315] on div "Skip" at bounding box center [616, 315] width 23 height 23
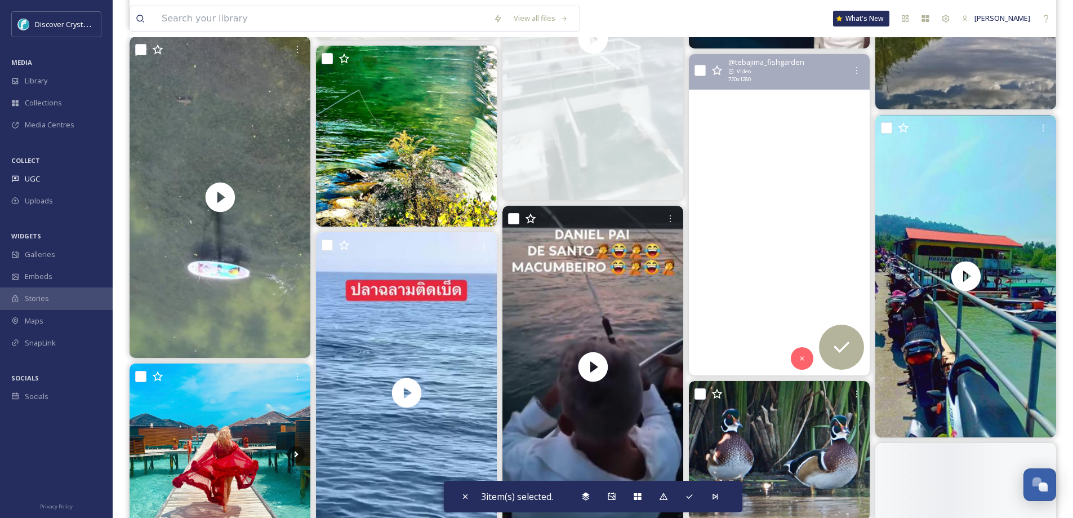
scroll to position [1465, 0]
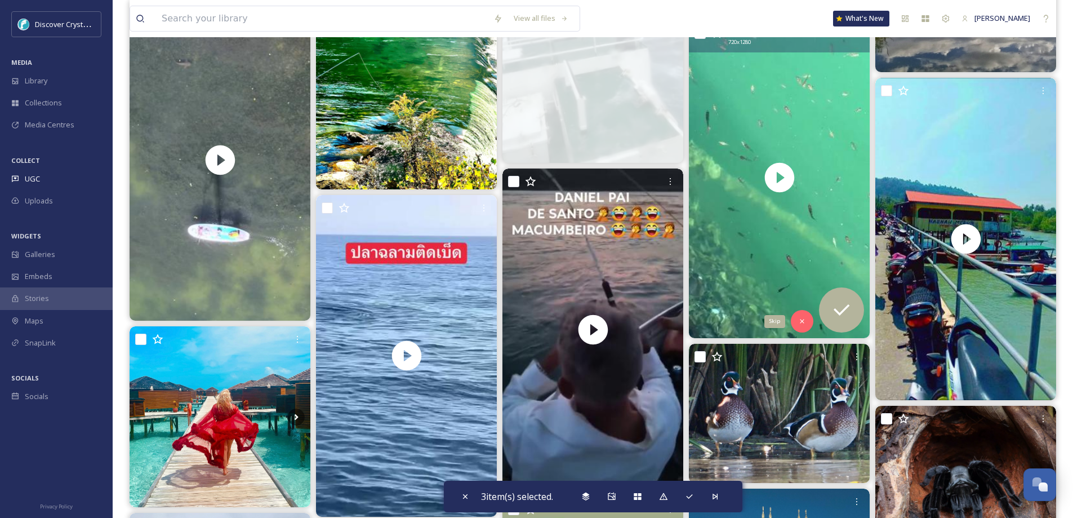
click at [801, 318] on icon at bounding box center [802, 321] width 8 height 8
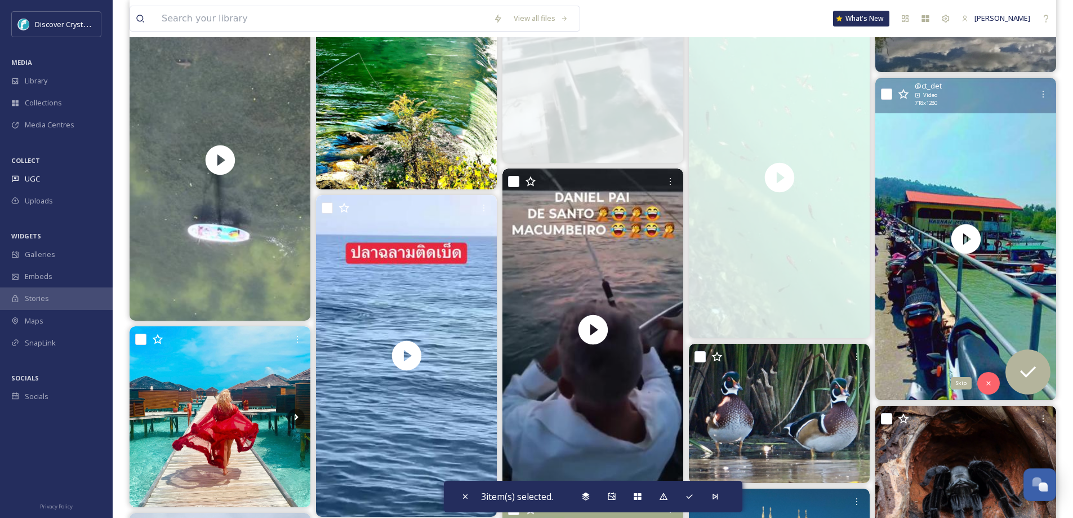
click at [993, 379] on div "Skip" at bounding box center [988, 383] width 23 height 23
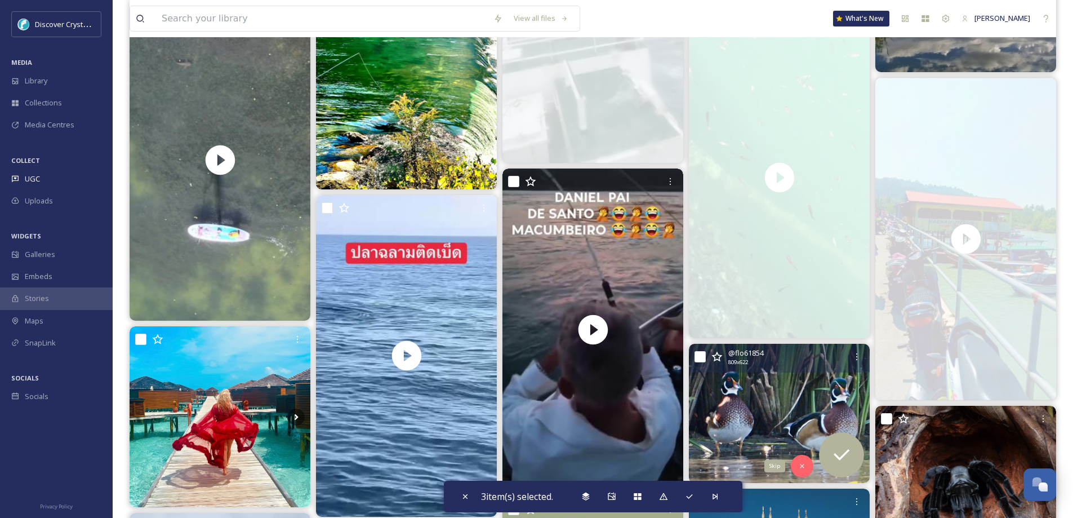
click at [804, 466] on icon at bounding box center [802, 466] width 8 height 8
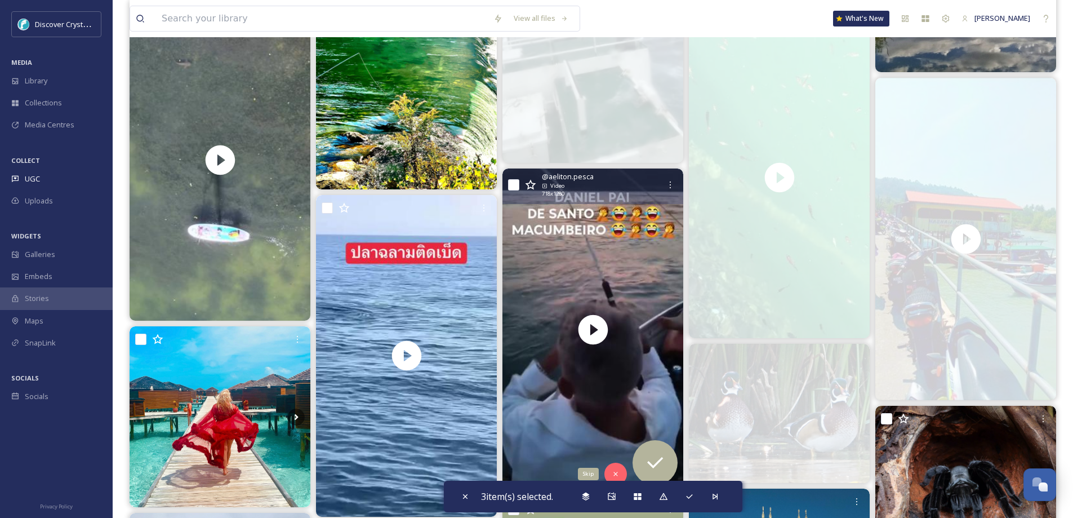
click at [614, 468] on div "Skip" at bounding box center [616, 474] width 23 height 23
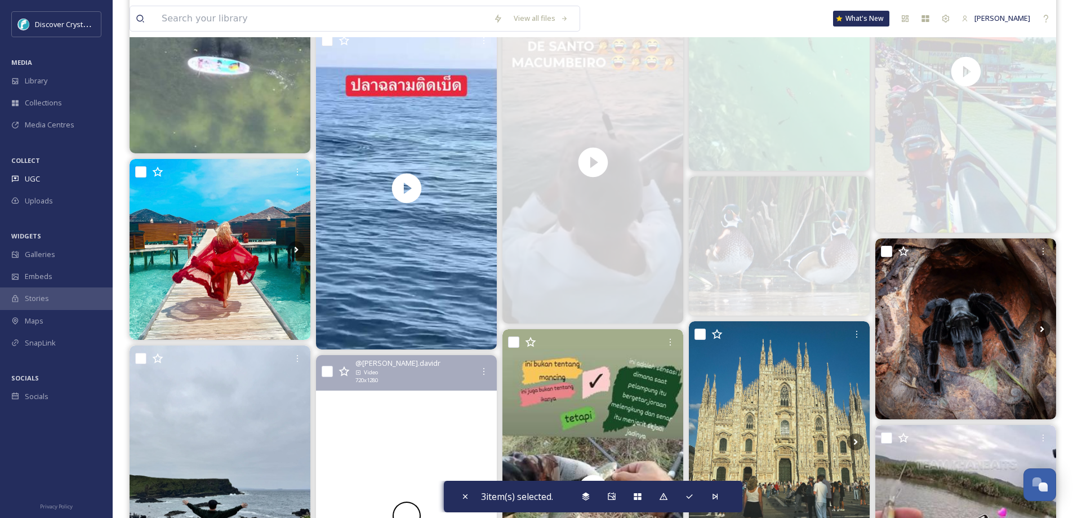
scroll to position [1634, 0]
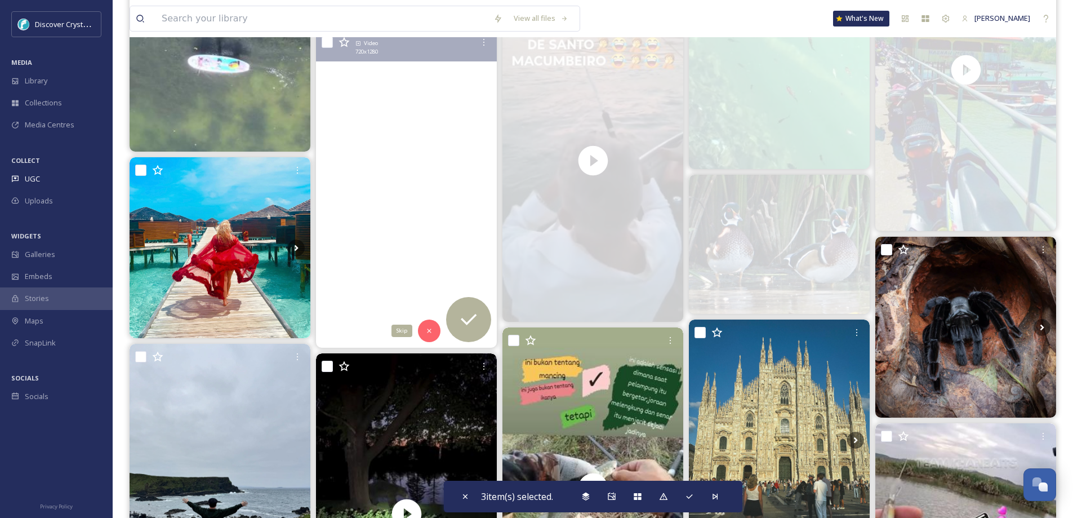
click at [430, 325] on div "Skip" at bounding box center [429, 330] width 23 height 23
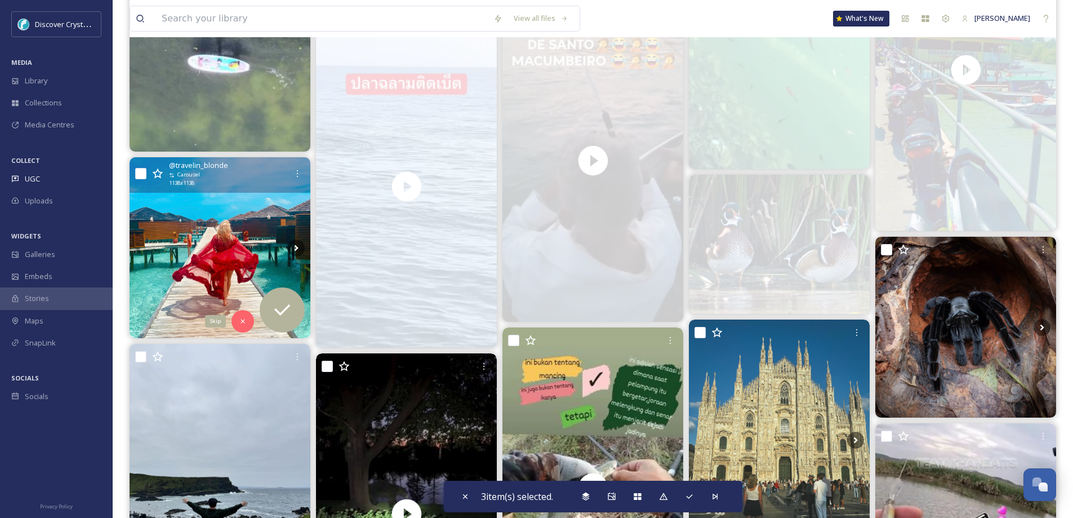
click at [242, 314] on div "Skip" at bounding box center [243, 321] width 23 height 23
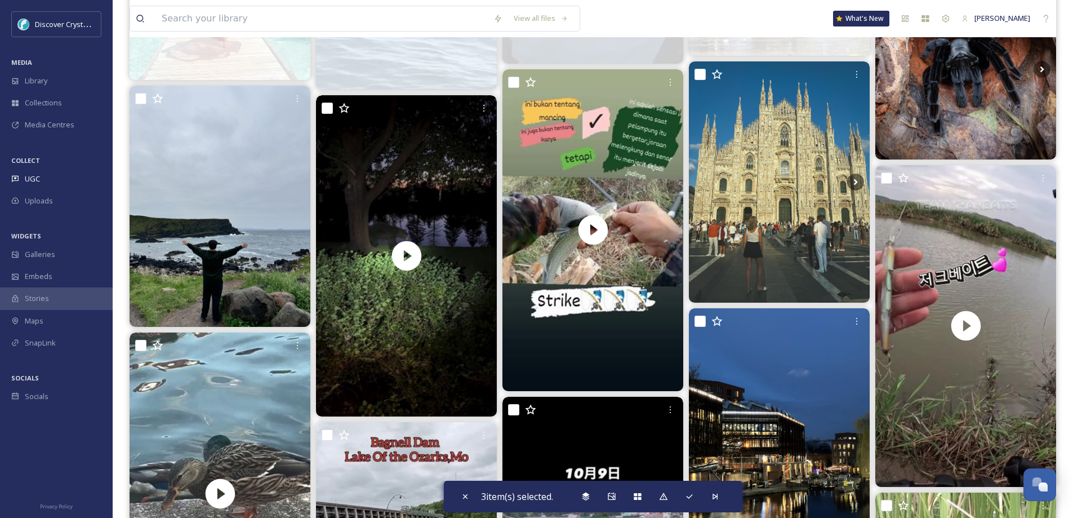
scroll to position [1916, 0]
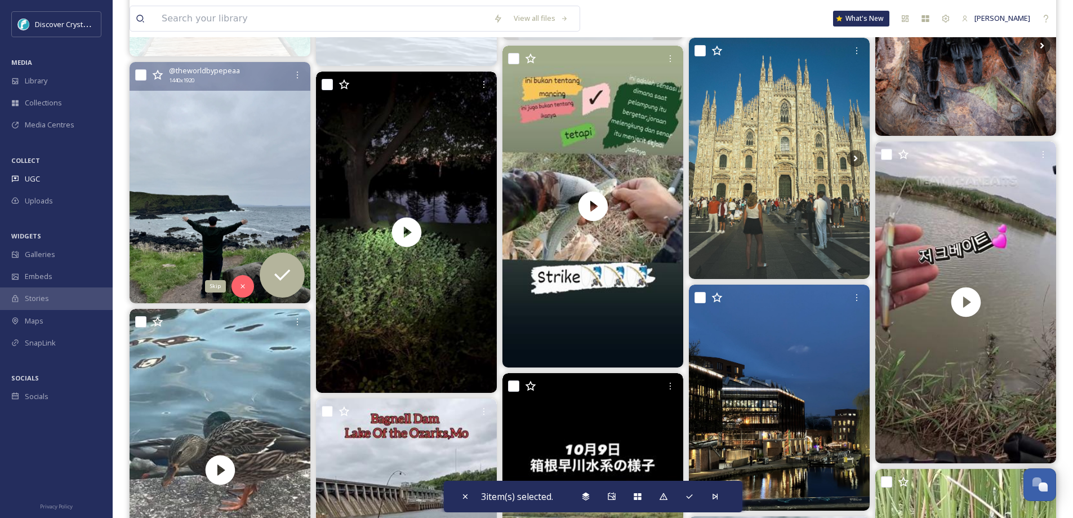
click at [243, 285] on icon at bounding box center [243, 286] width 8 height 8
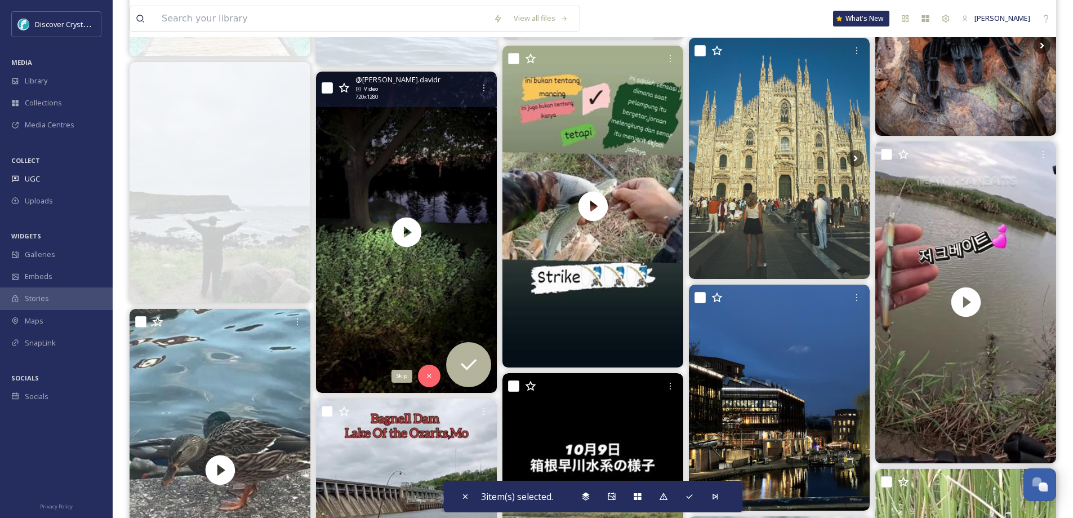
click at [430, 377] on icon at bounding box center [429, 376] width 8 height 8
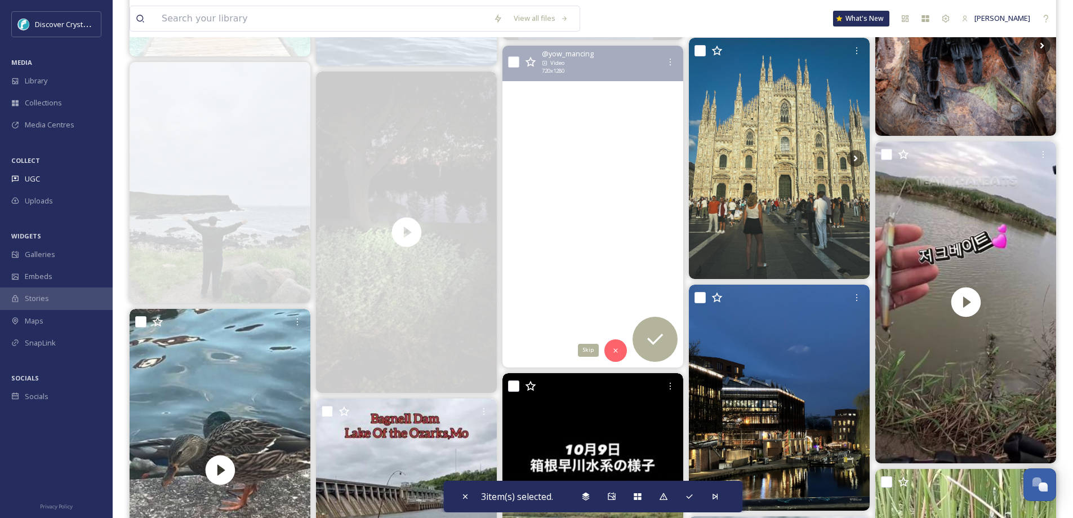
click at [615, 348] on icon at bounding box center [616, 350] width 8 height 8
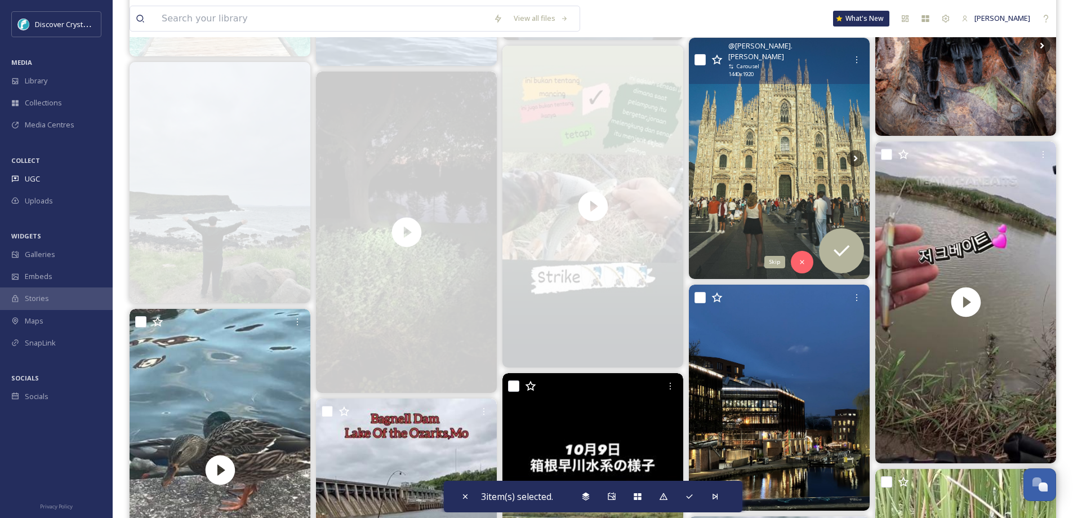
click at [800, 255] on div "Skip" at bounding box center [802, 262] width 23 height 23
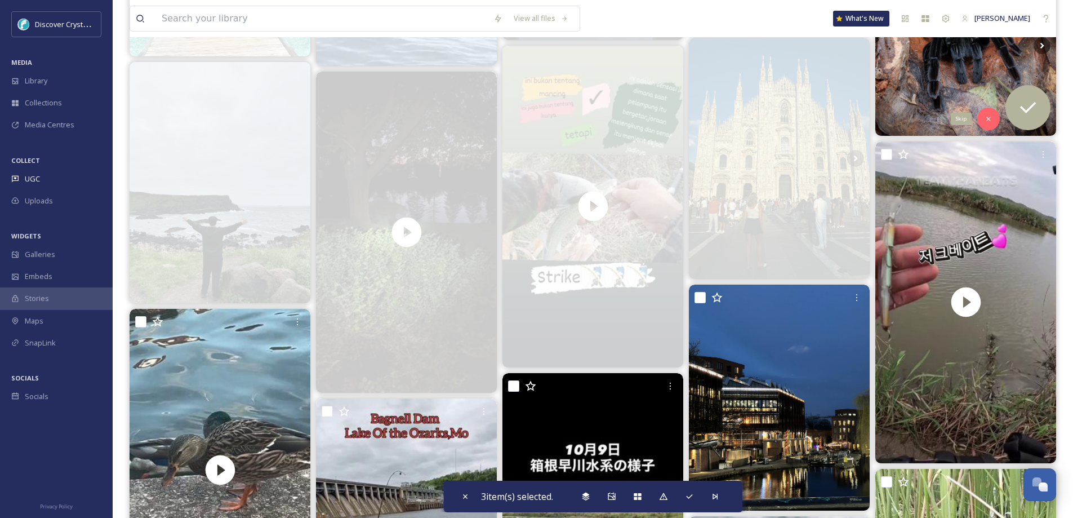
click at [995, 111] on div "Skip" at bounding box center [988, 119] width 23 height 23
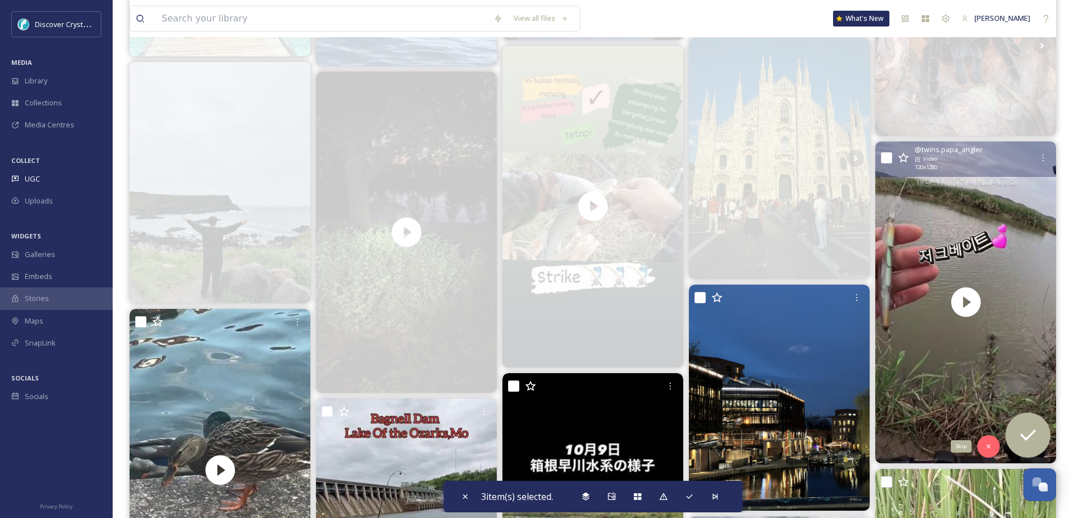
click at [992, 447] on icon at bounding box center [989, 446] width 8 height 8
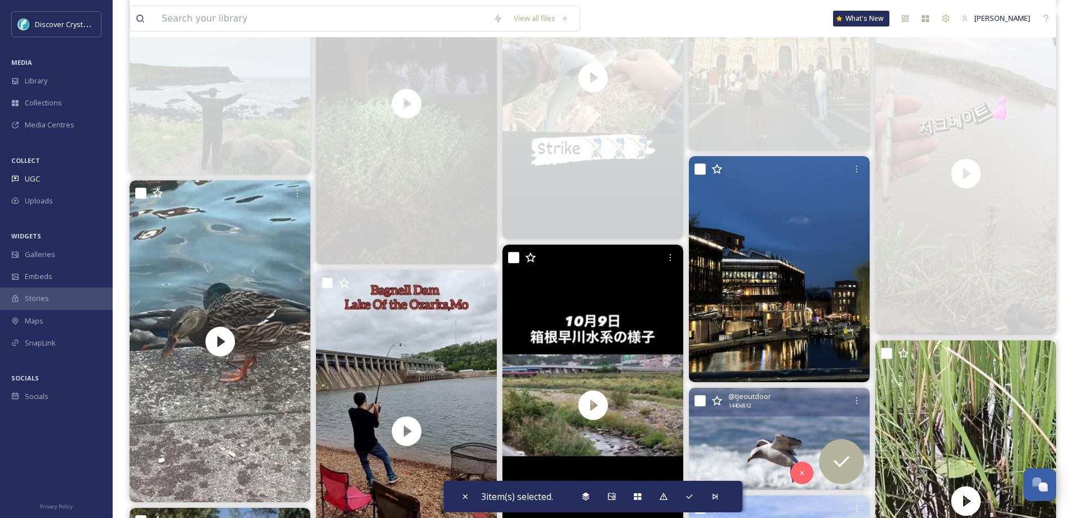
scroll to position [2085, 0]
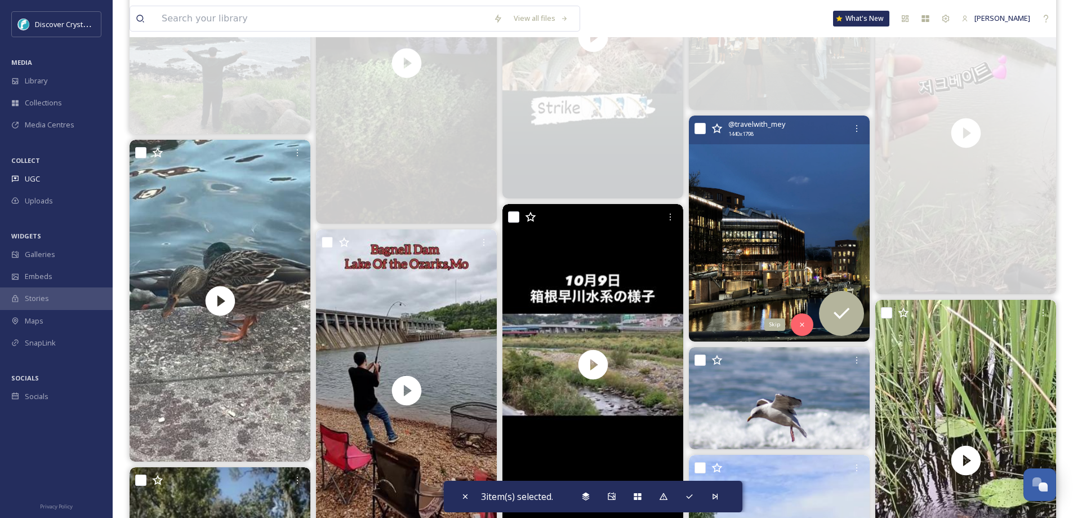
click at [802, 325] on icon at bounding box center [802, 325] width 8 height 8
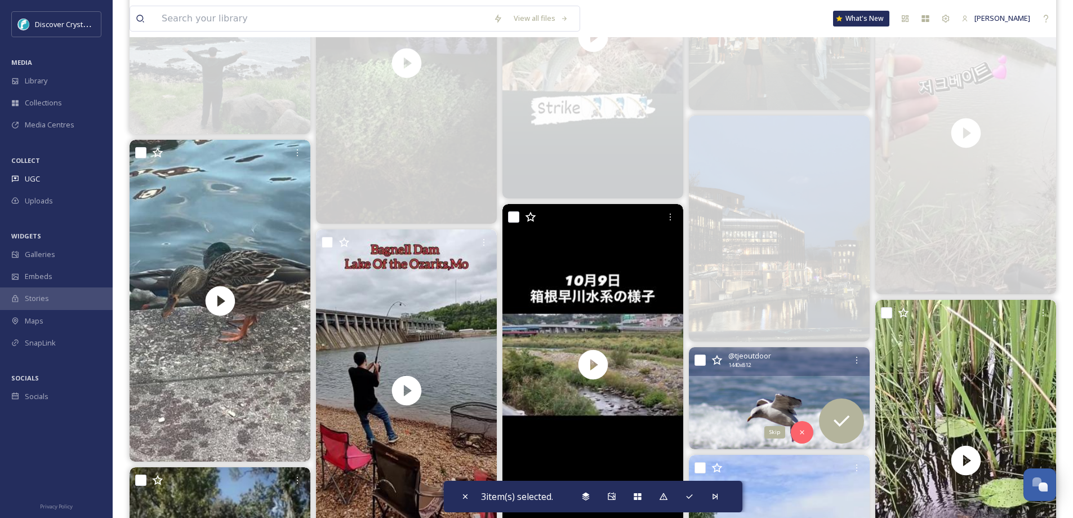
click at [801, 432] on icon at bounding box center [802, 432] width 8 height 8
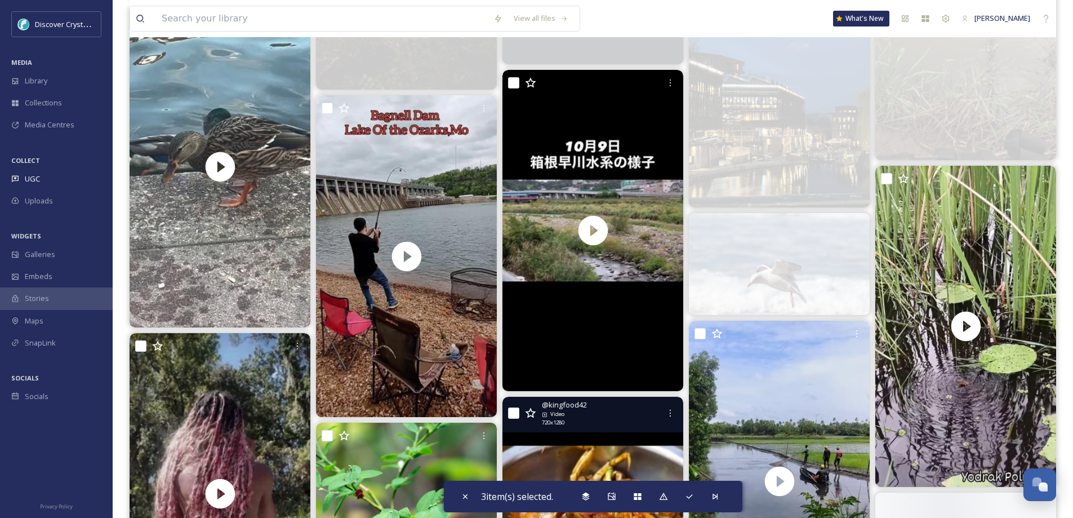
scroll to position [2254, 0]
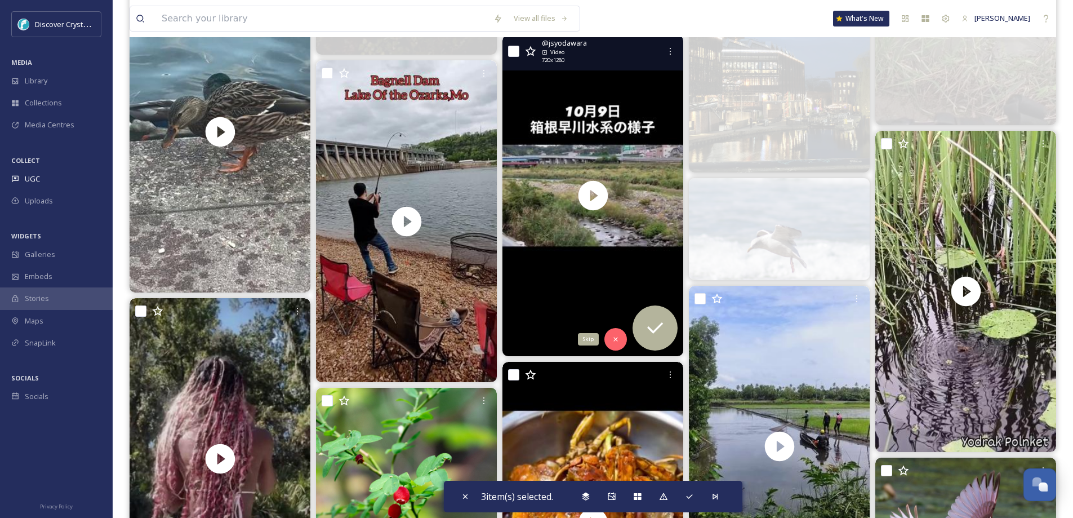
click at [617, 335] on div "Skip" at bounding box center [616, 339] width 23 height 23
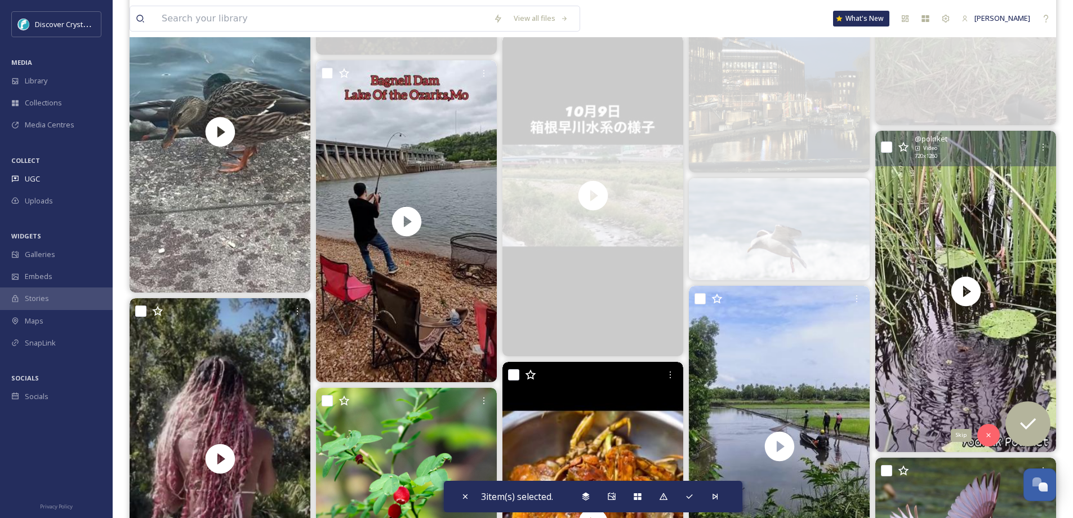
click at [982, 433] on div "Skip" at bounding box center [988, 435] width 23 height 23
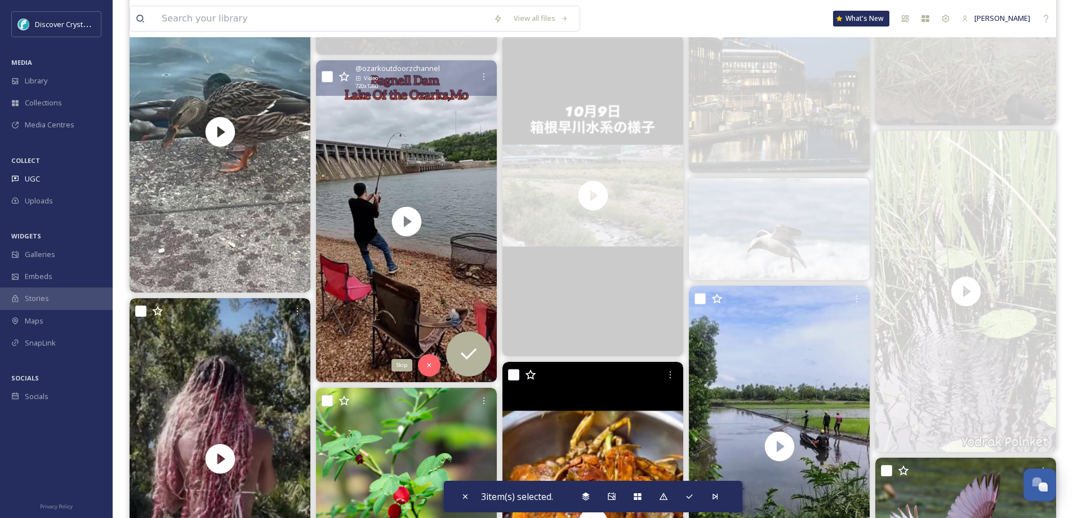
click at [432, 364] on icon at bounding box center [429, 365] width 8 height 8
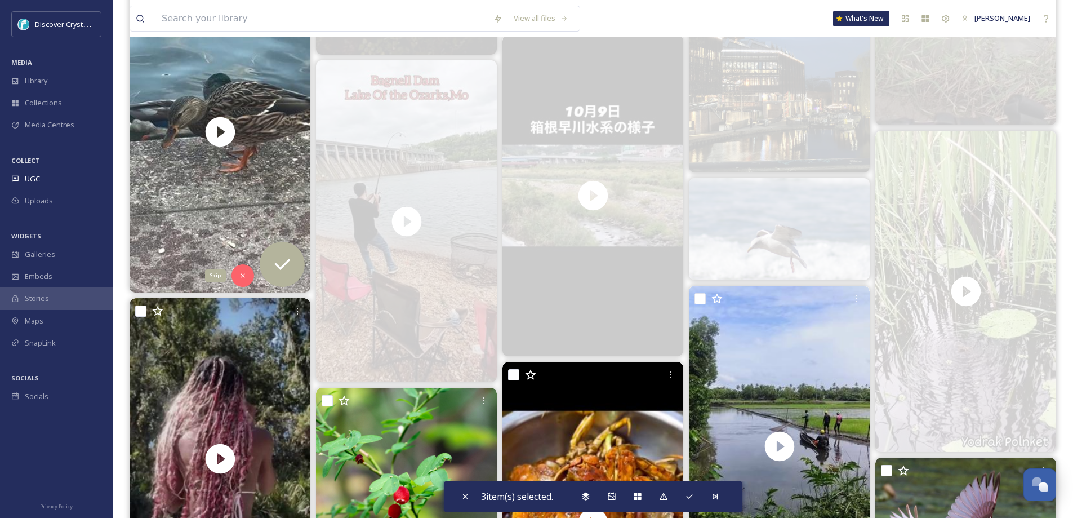
click at [243, 274] on icon at bounding box center [243, 276] width 8 height 8
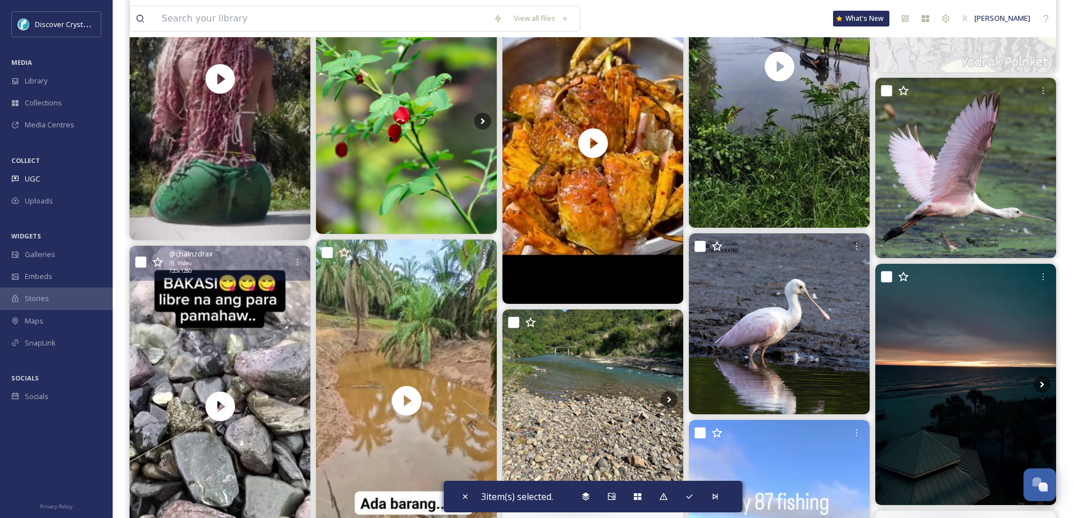
scroll to position [2648, 0]
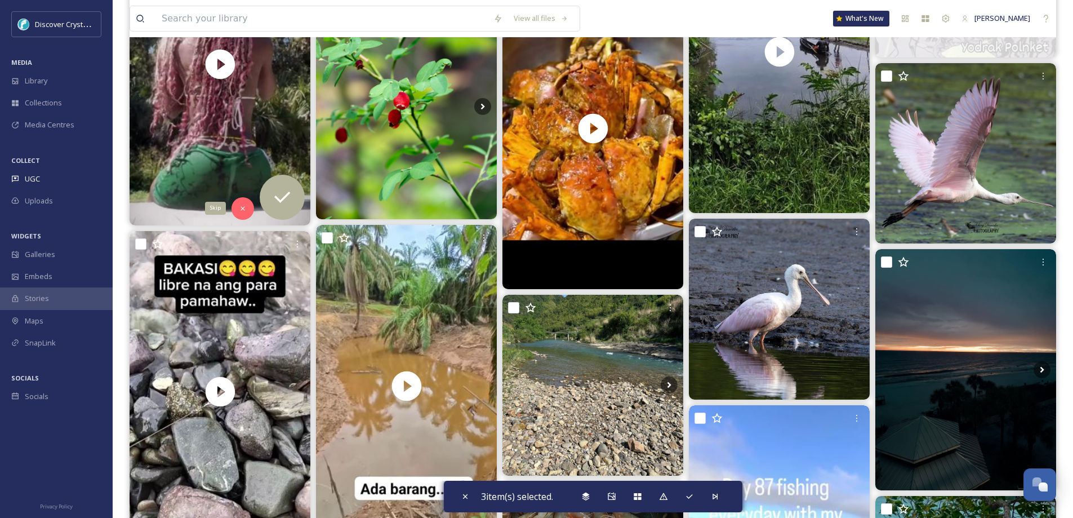
click at [242, 200] on div "Skip" at bounding box center [243, 208] width 23 height 23
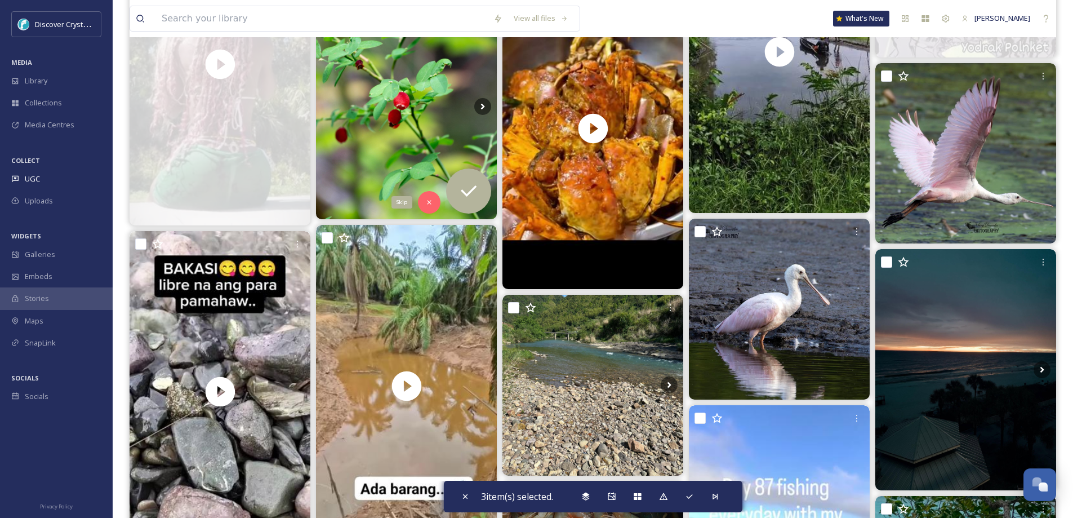
click at [426, 199] on icon at bounding box center [429, 202] width 8 height 8
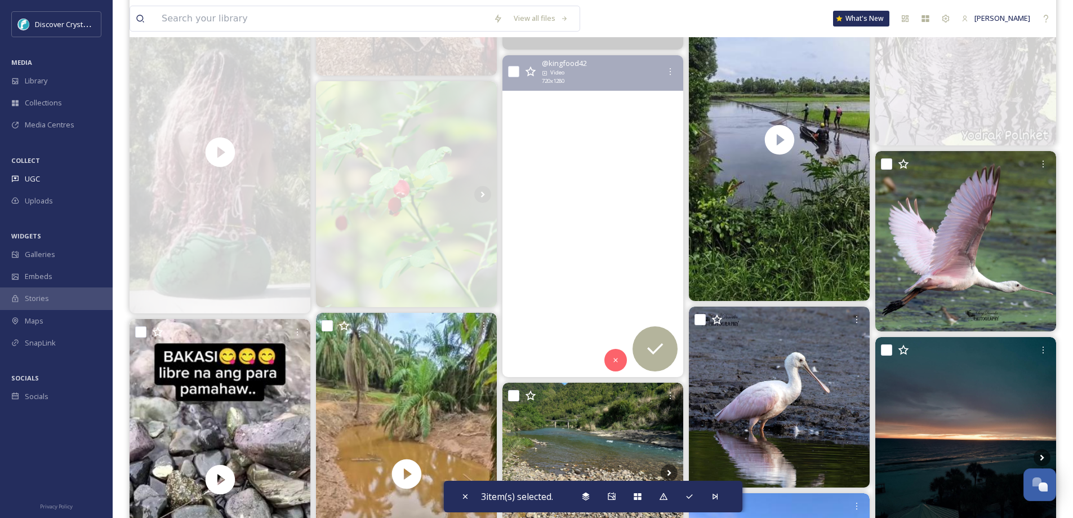
scroll to position [2535, 0]
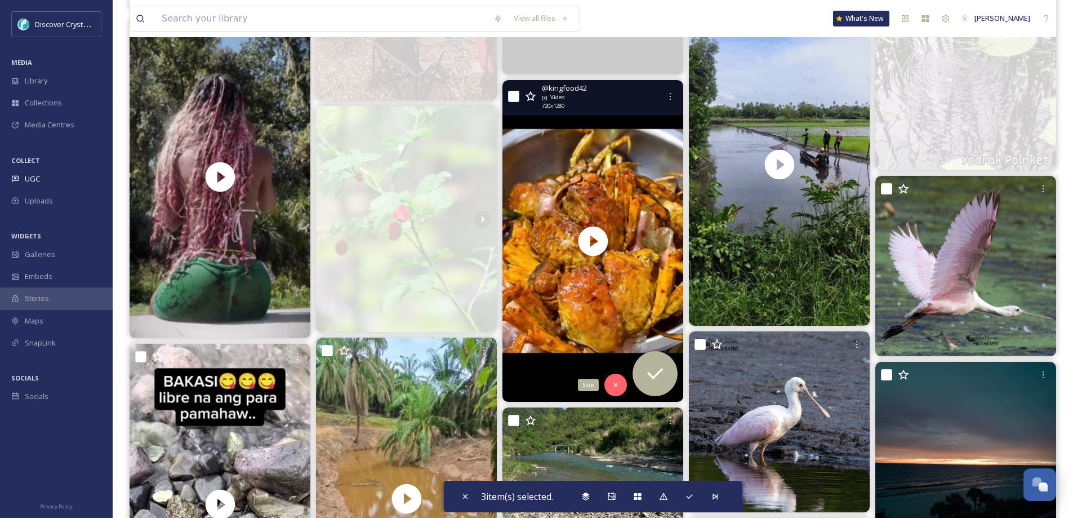
click at [617, 379] on div "Skip" at bounding box center [616, 385] width 23 height 23
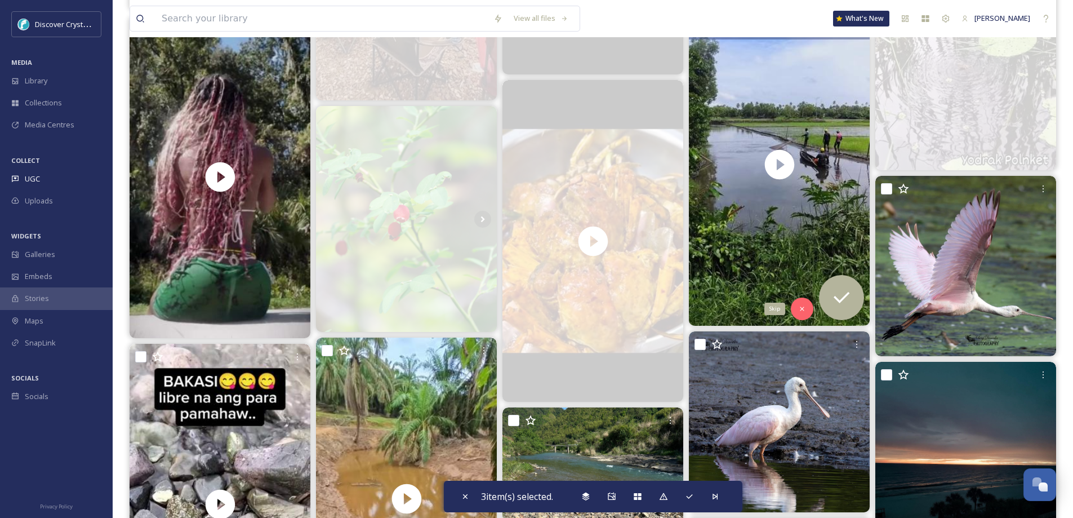
click at [798, 301] on div "Skip" at bounding box center [802, 308] width 23 height 23
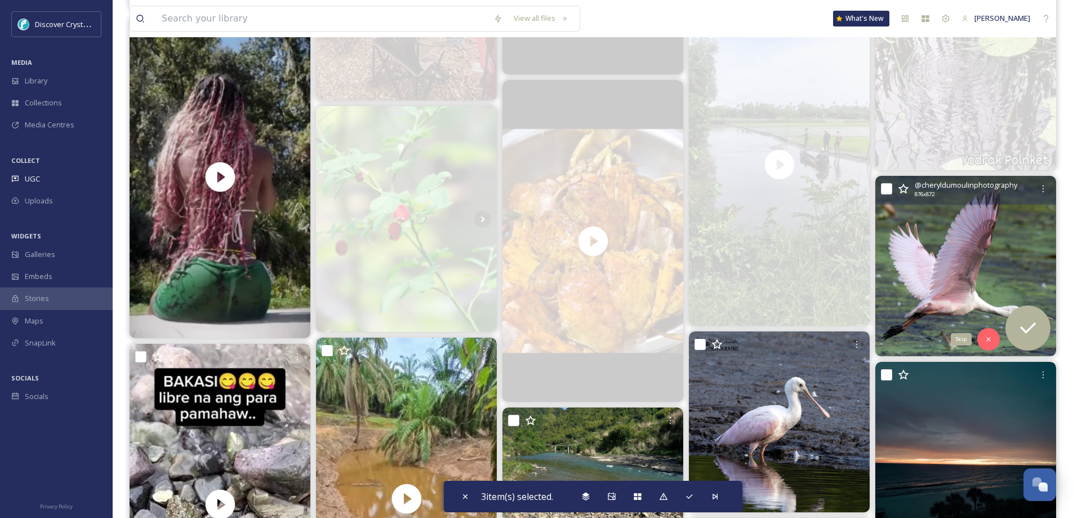
click at [989, 335] on div "Skip" at bounding box center [988, 339] width 23 height 23
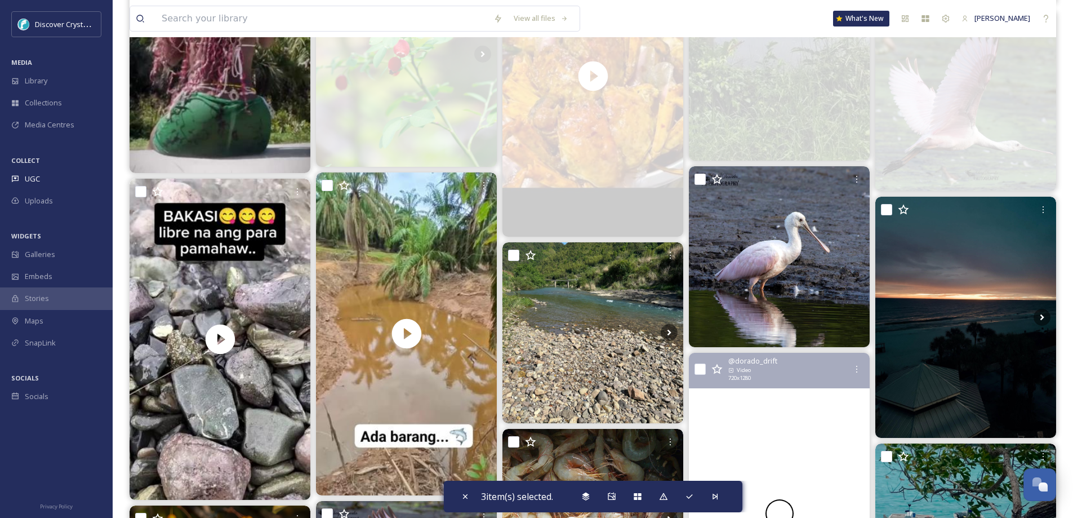
scroll to position [2704, 0]
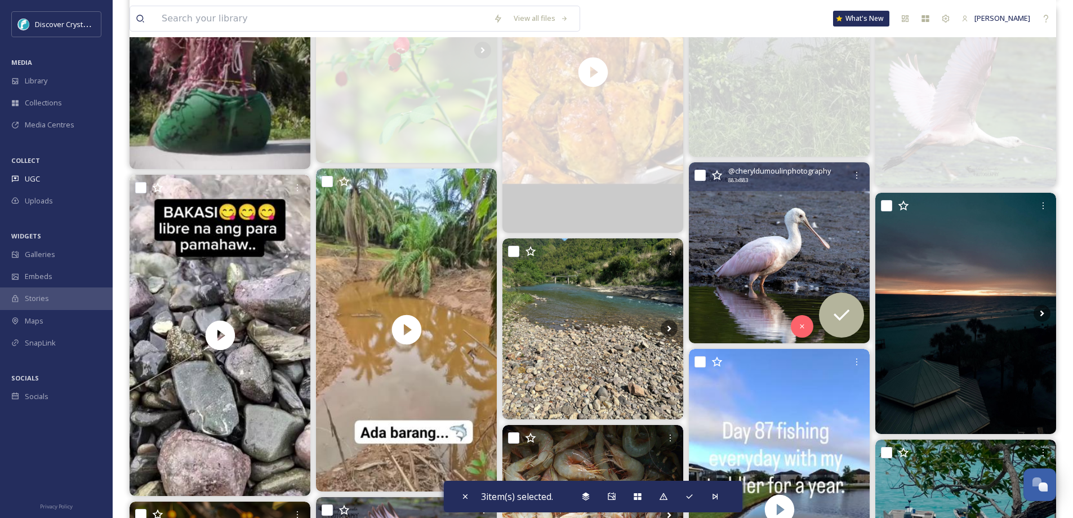
click at [756, 277] on img at bounding box center [779, 252] width 181 height 181
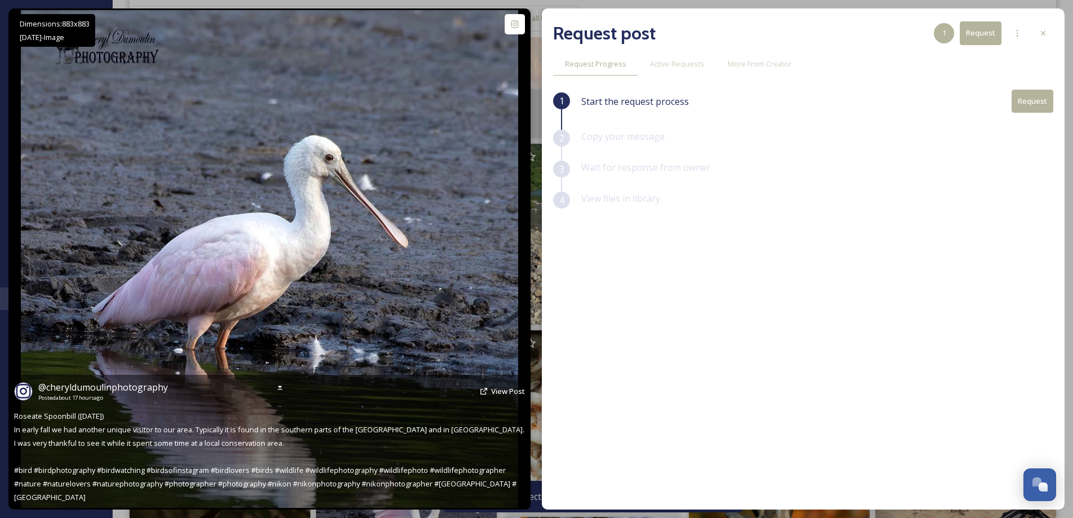
scroll to position [2592, 0]
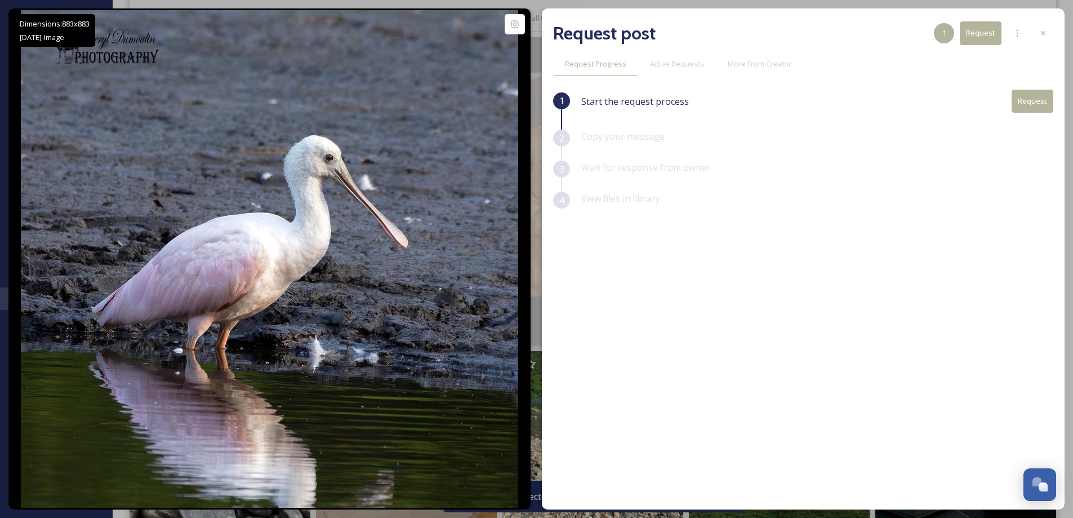
click at [1043, 34] on icon at bounding box center [1043, 33] width 9 height 9
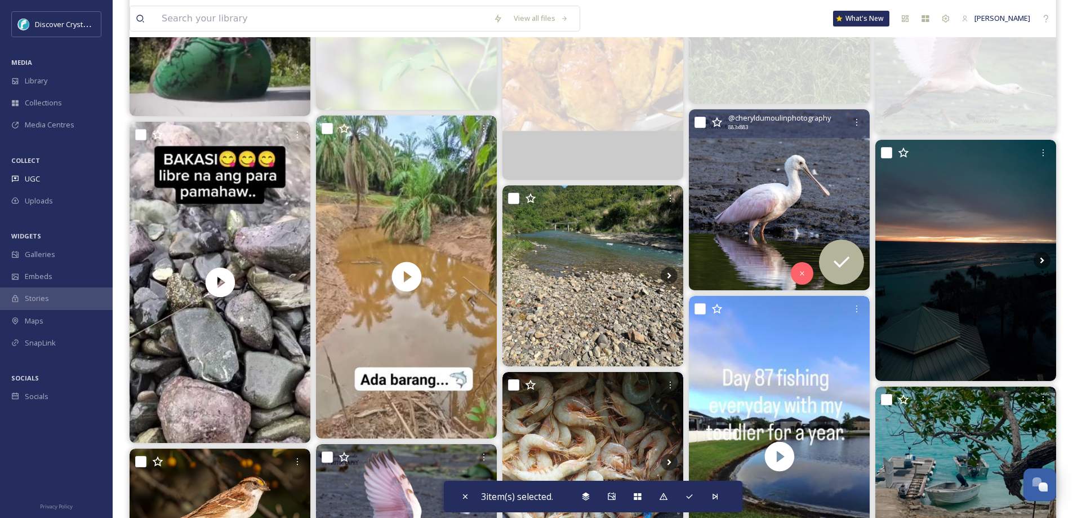
scroll to position [2761, 0]
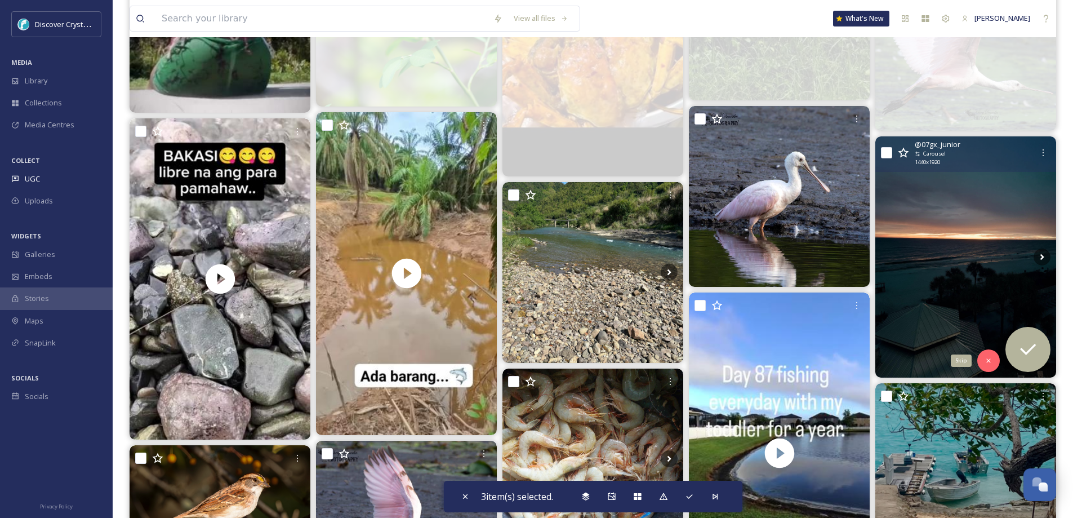
click at [989, 361] on icon at bounding box center [989, 361] width 8 height 8
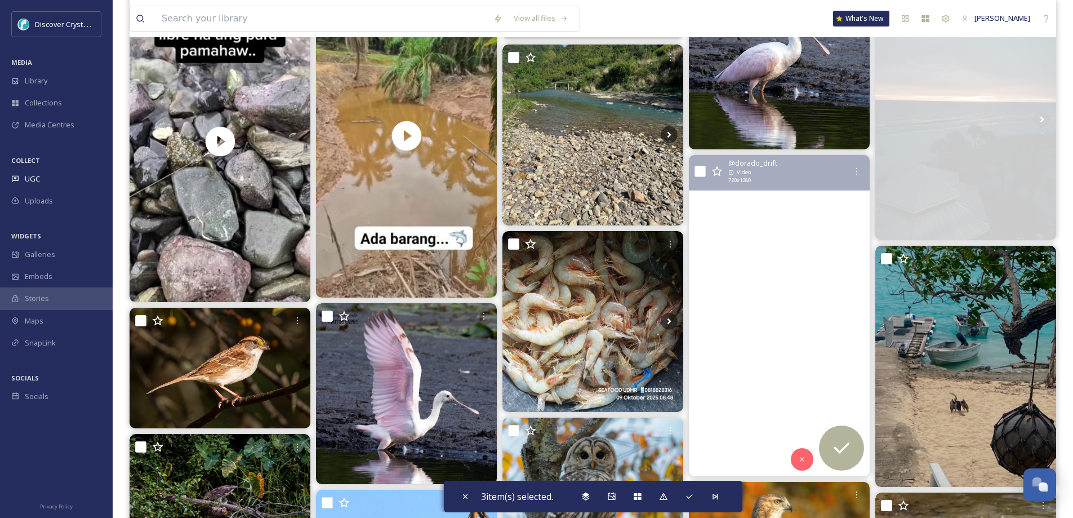
scroll to position [2930, 0]
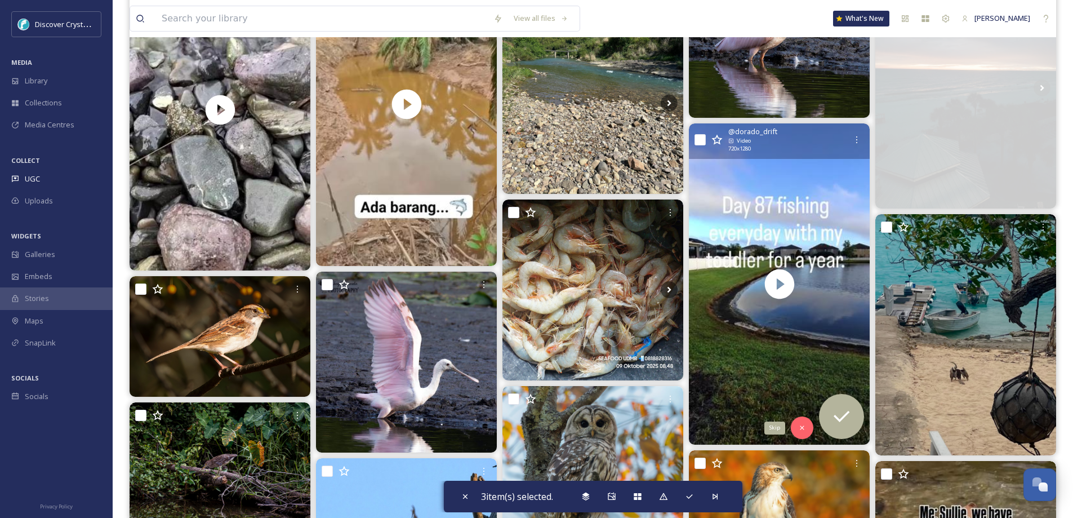
click at [804, 425] on icon at bounding box center [802, 428] width 8 height 8
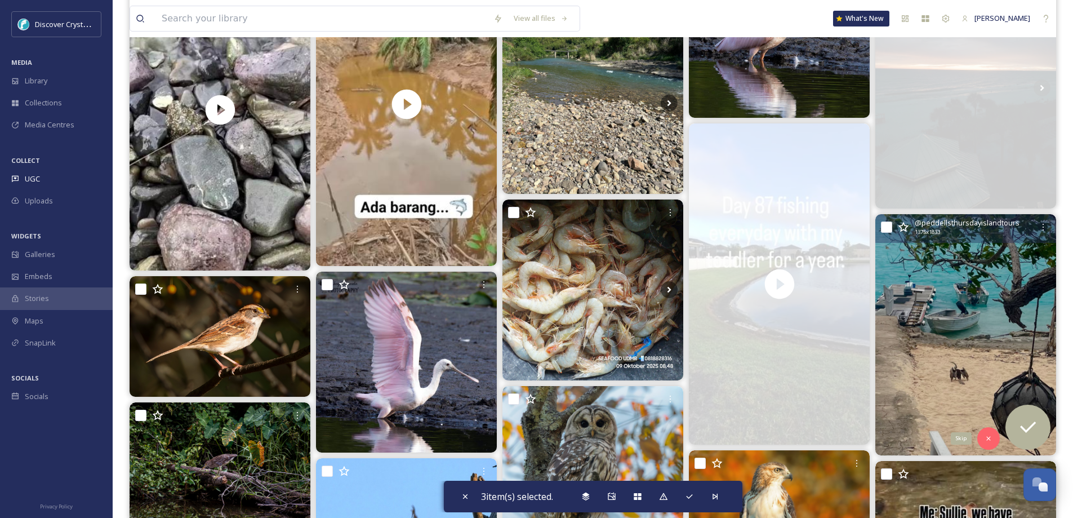
click at [989, 434] on icon at bounding box center [989, 438] width 8 height 8
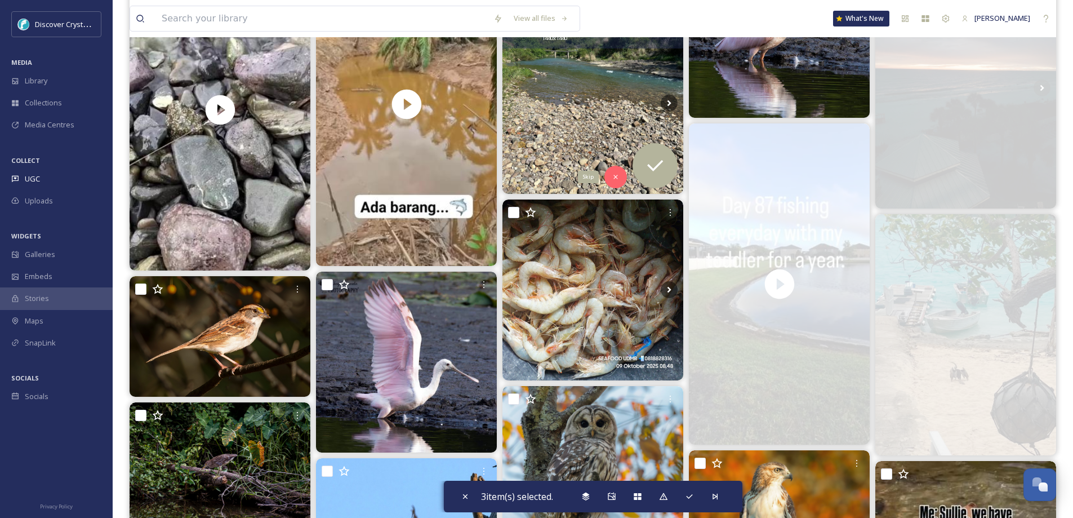
click at [617, 171] on div "Skip" at bounding box center [616, 177] width 23 height 23
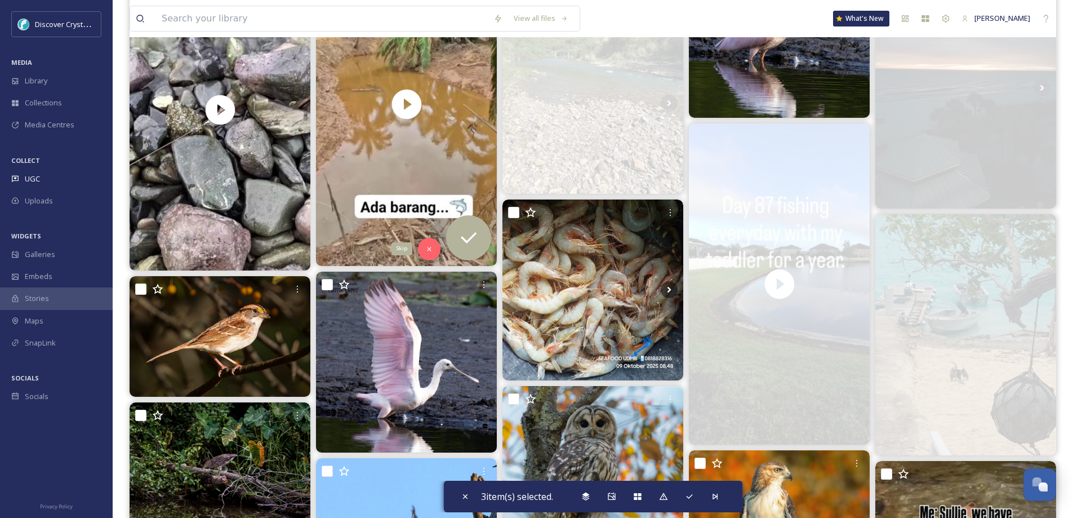
click at [430, 245] on icon at bounding box center [429, 249] width 8 height 8
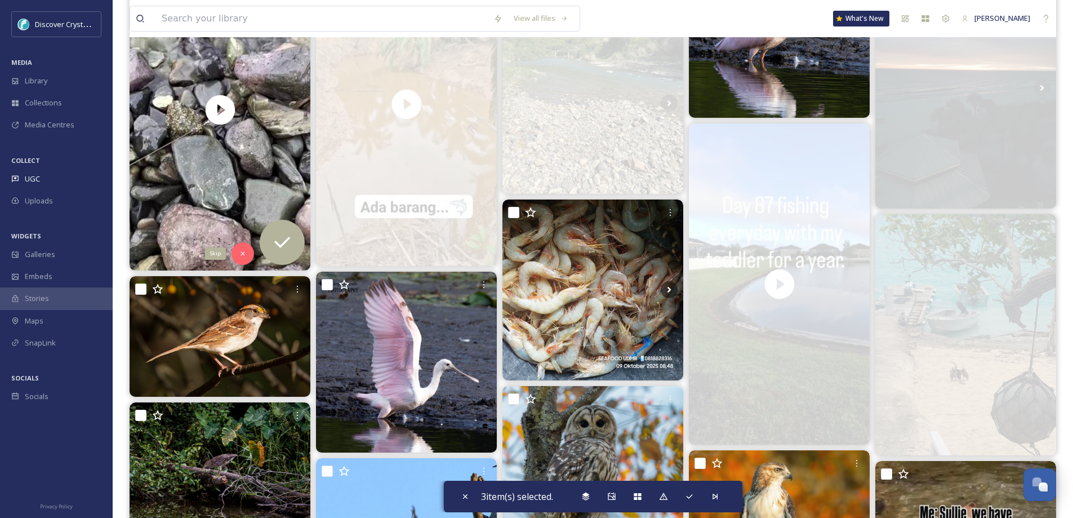
click at [243, 250] on icon at bounding box center [243, 254] width 8 height 8
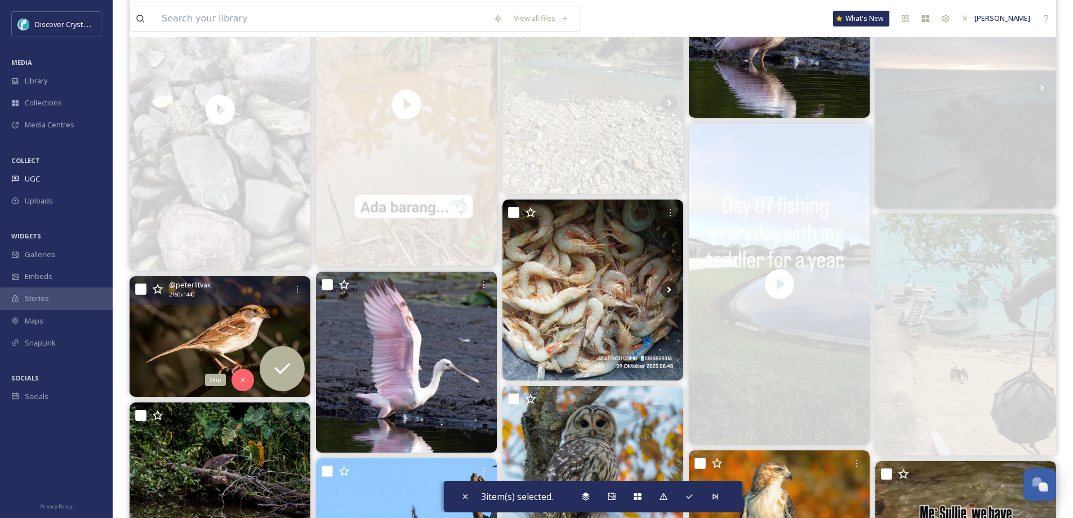
click at [241, 379] on icon at bounding box center [243, 380] width 8 height 8
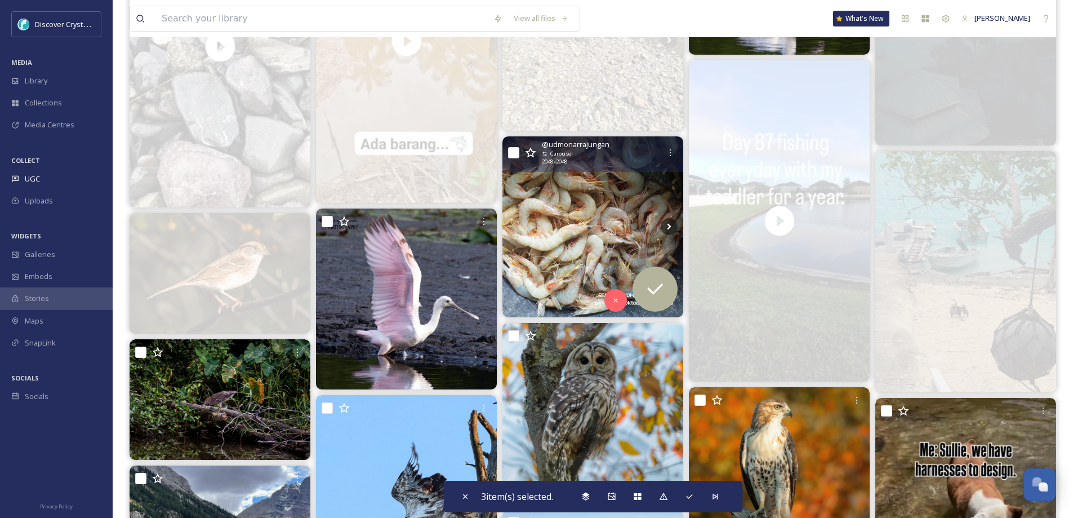
scroll to position [2986, 0]
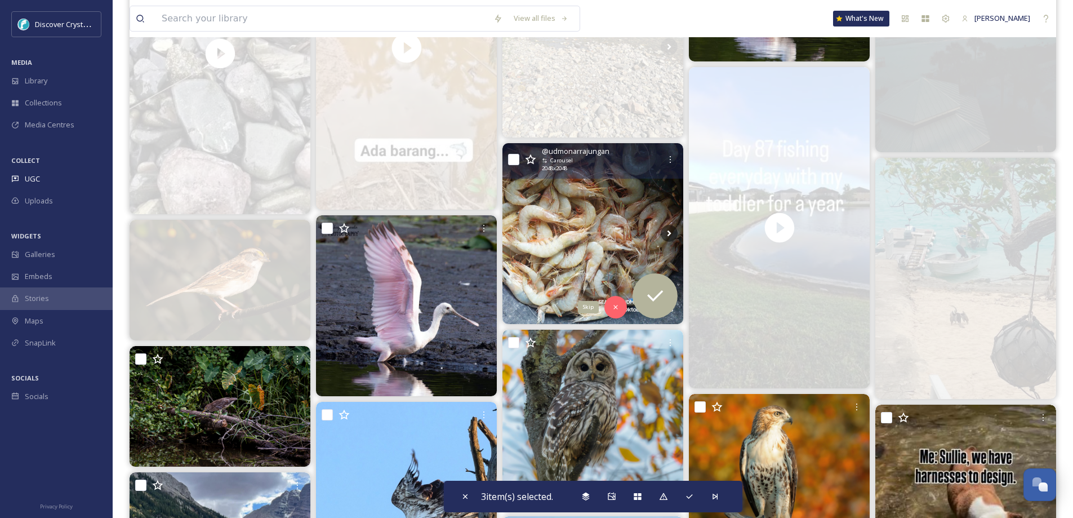
click at [615, 300] on div "Skip" at bounding box center [616, 307] width 23 height 23
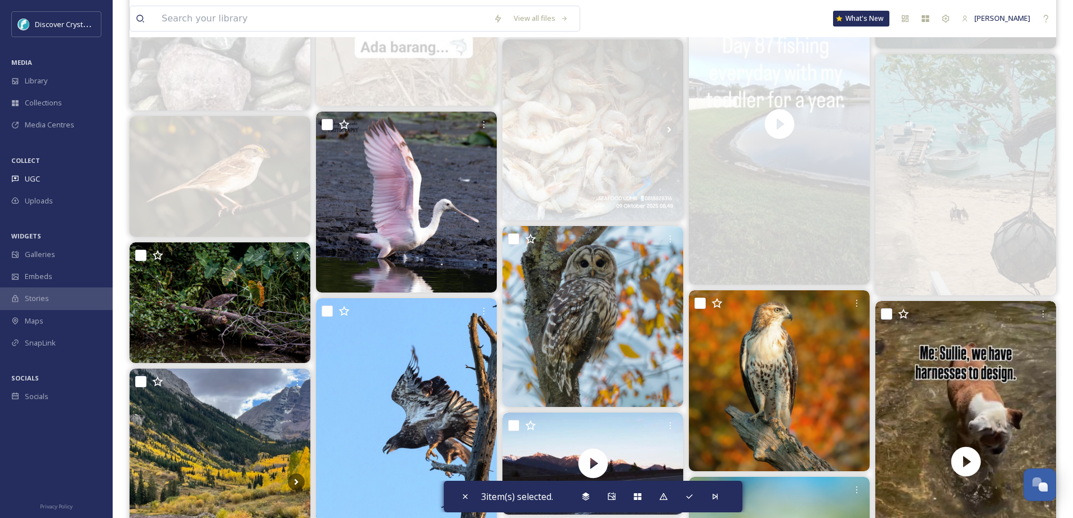
scroll to position [3211, 0]
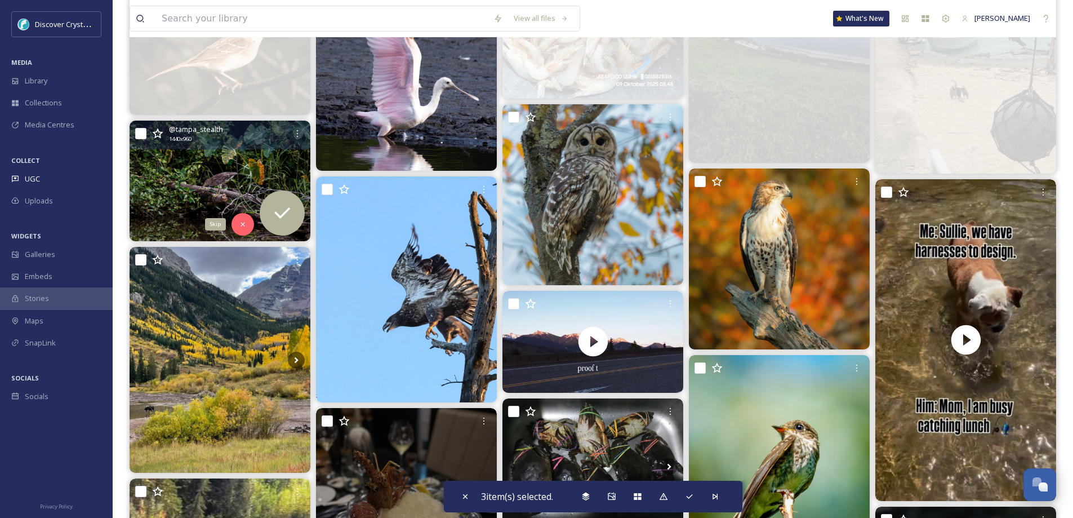
click at [244, 225] on icon at bounding box center [243, 224] width 4 height 4
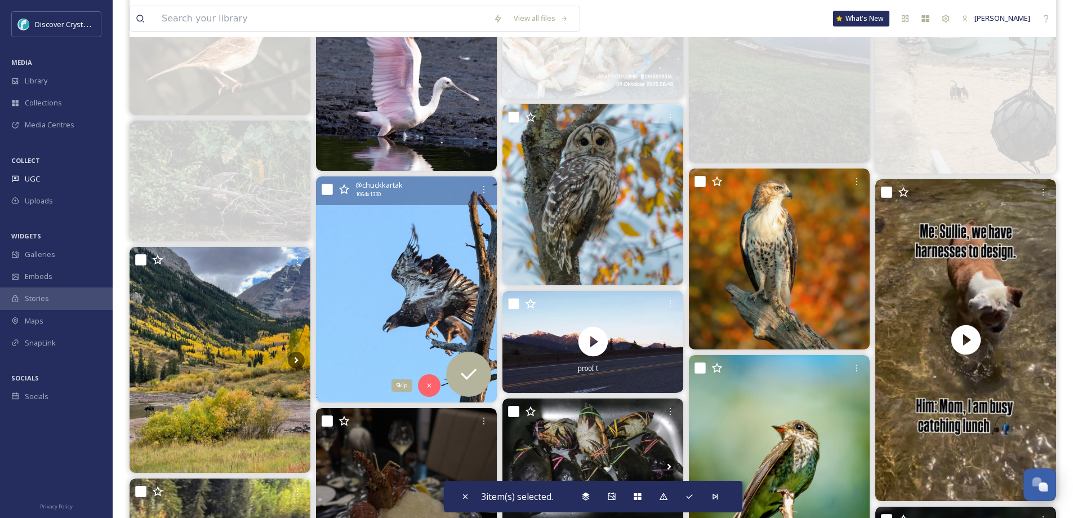
click at [432, 383] on icon at bounding box center [429, 385] width 8 height 8
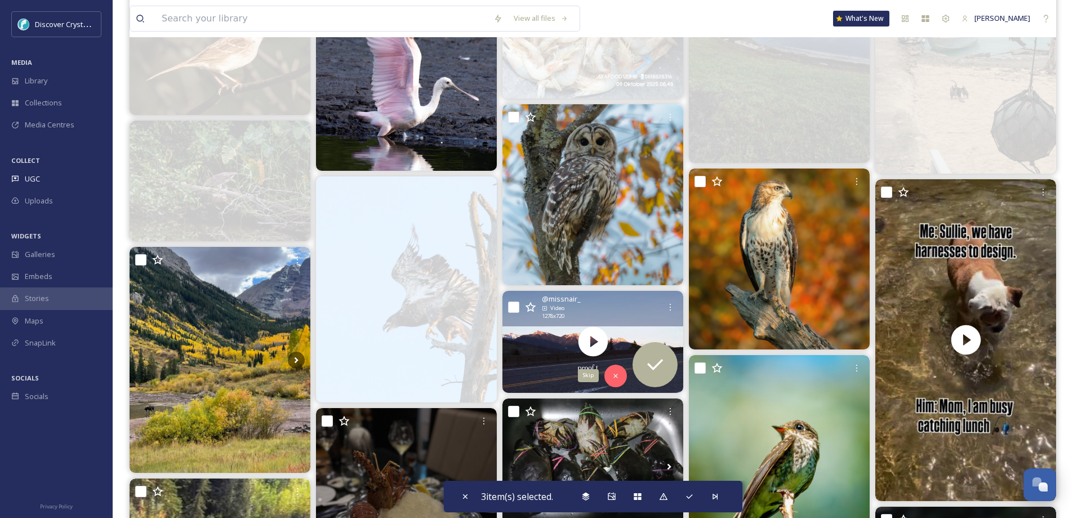
click at [617, 377] on icon at bounding box center [616, 376] width 4 height 4
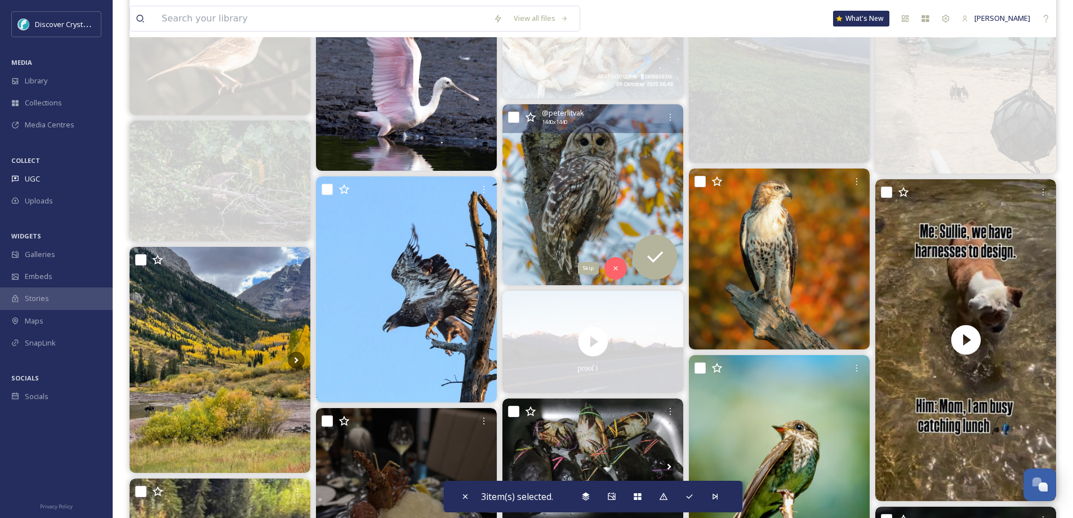
click at [619, 266] on icon at bounding box center [616, 268] width 8 height 8
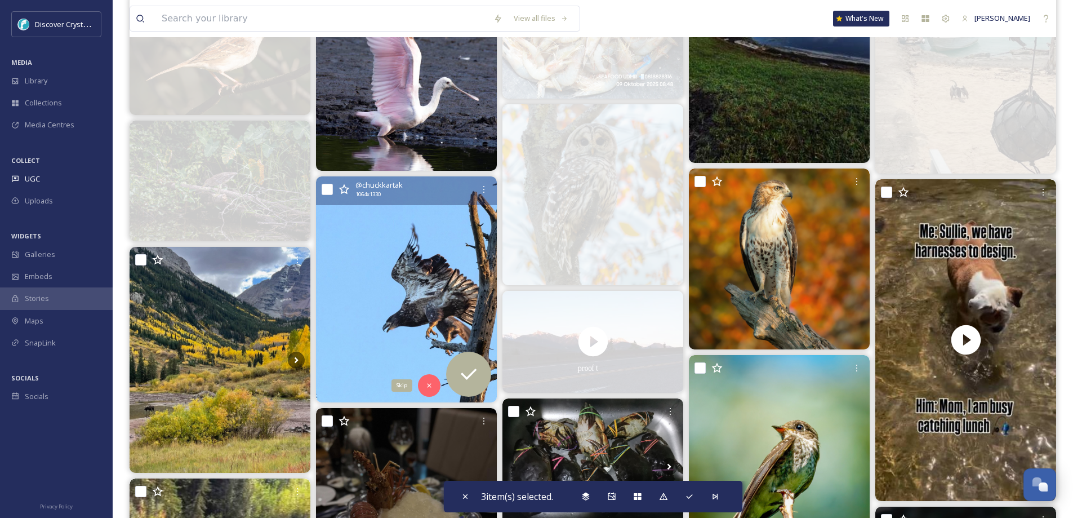
click at [429, 385] on icon at bounding box center [429, 385] width 4 height 4
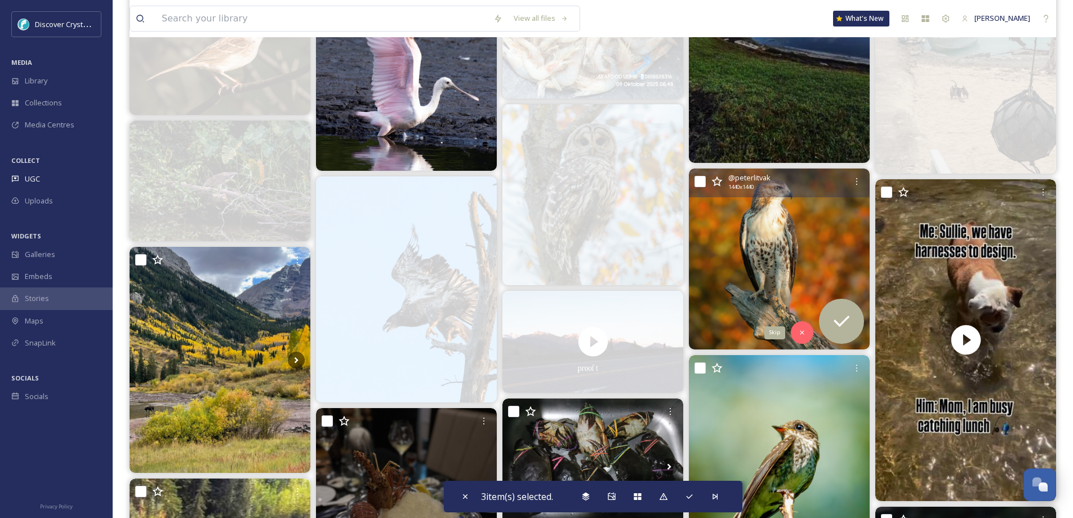
click at [799, 330] on icon at bounding box center [802, 332] width 8 height 8
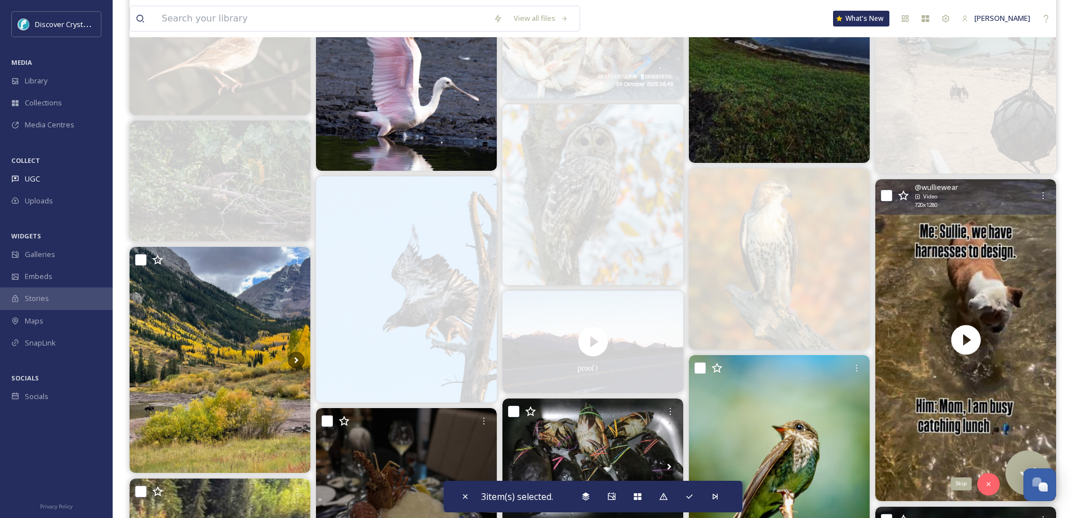
click at [989, 478] on div "Skip" at bounding box center [988, 484] width 23 height 23
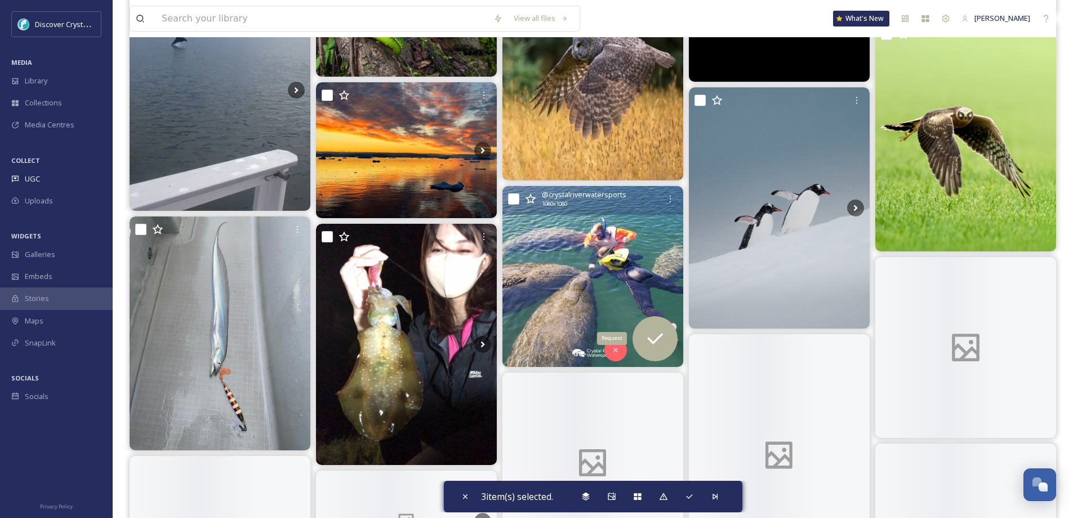
scroll to position [5972, 0]
